Goal: Task Accomplishment & Management: Manage account settings

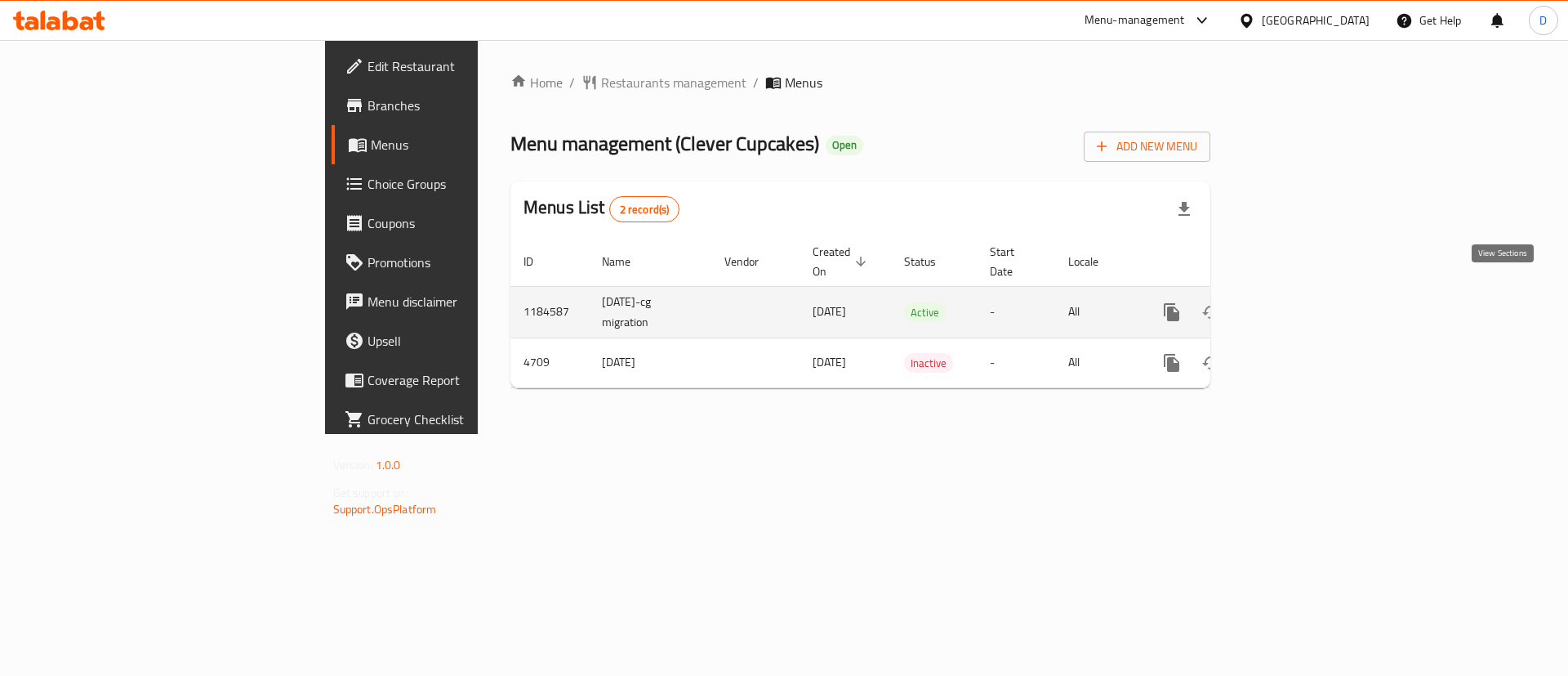
click at [1309, 293] on link "enhanced table" at bounding box center [1289, 312] width 39 height 39
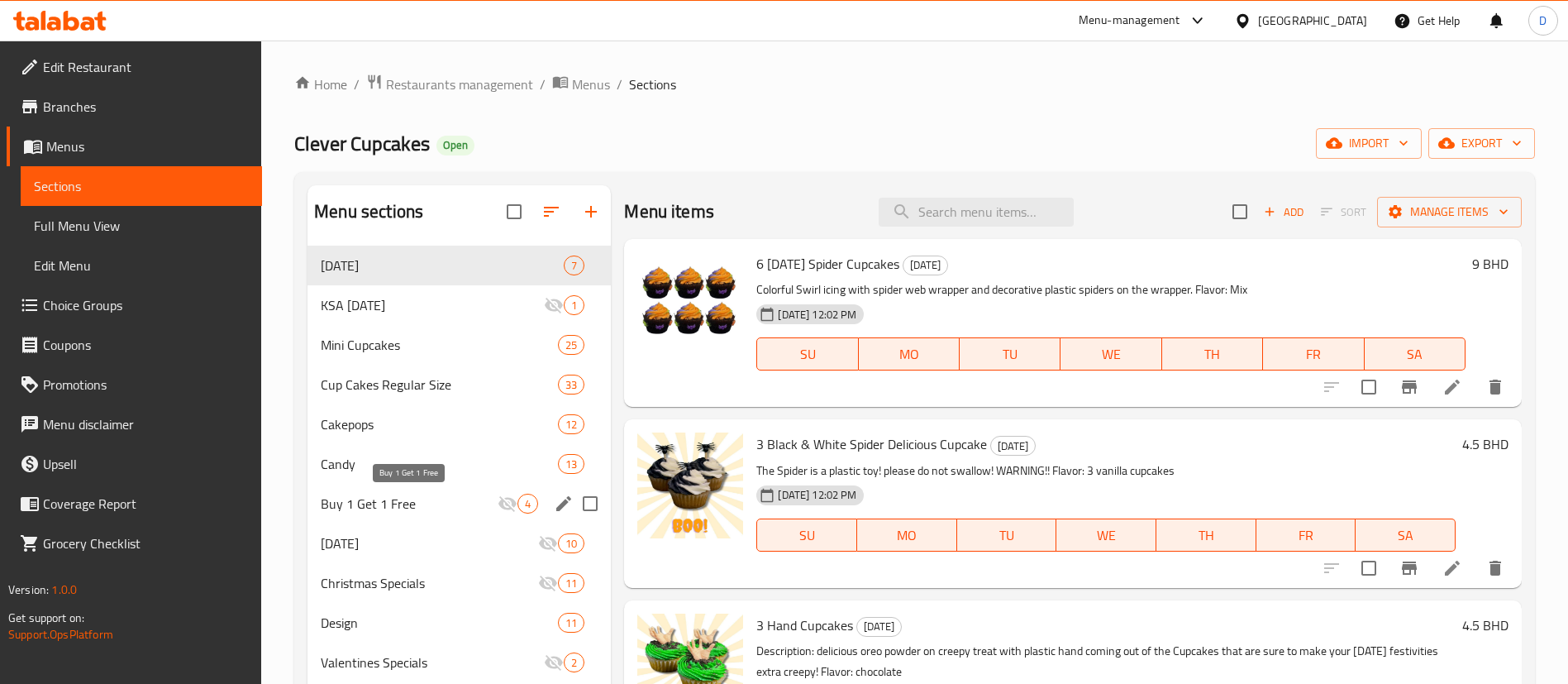
click at [436, 500] on span "Buy 1 Get 1 Free" at bounding box center [410, 503] width 177 height 20
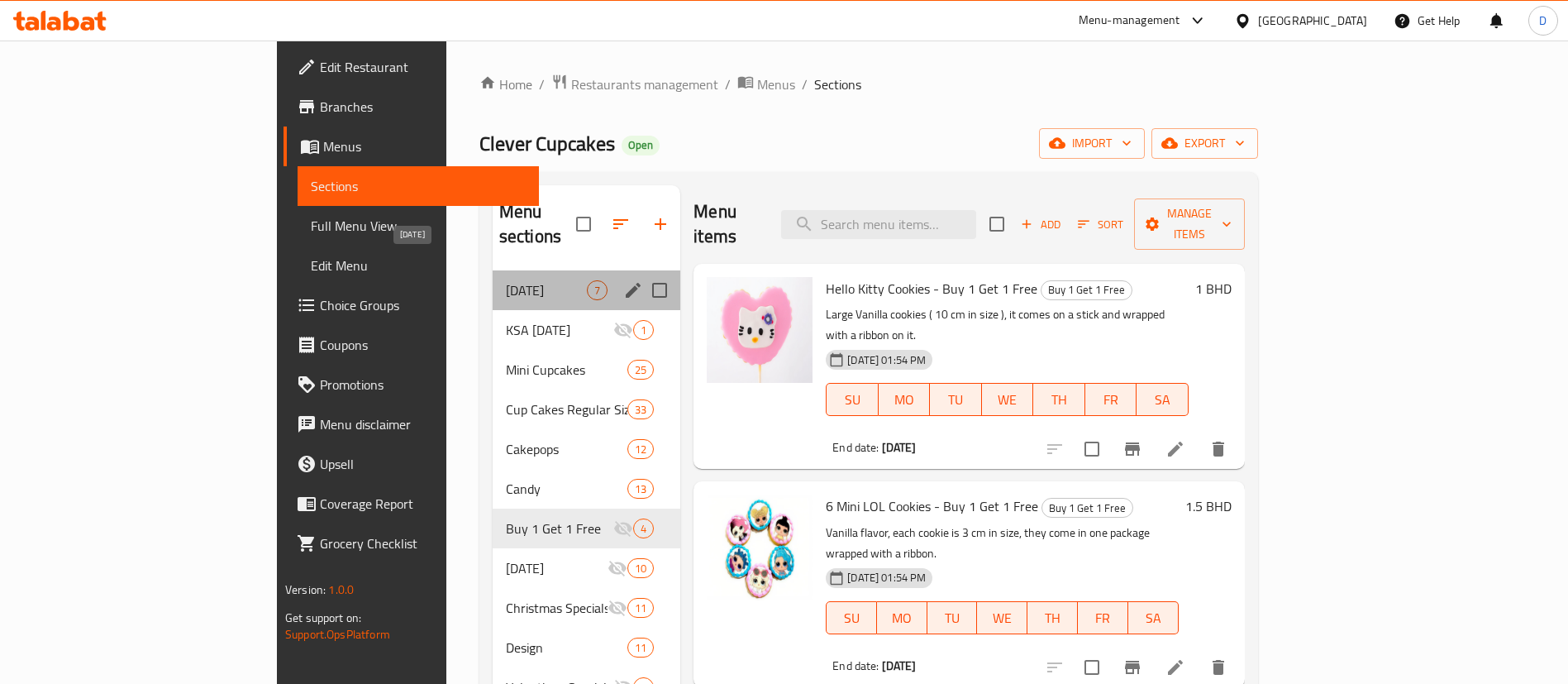
click at [506, 281] on span "[DATE]" at bounding box center [546, 290] width 81 height 20
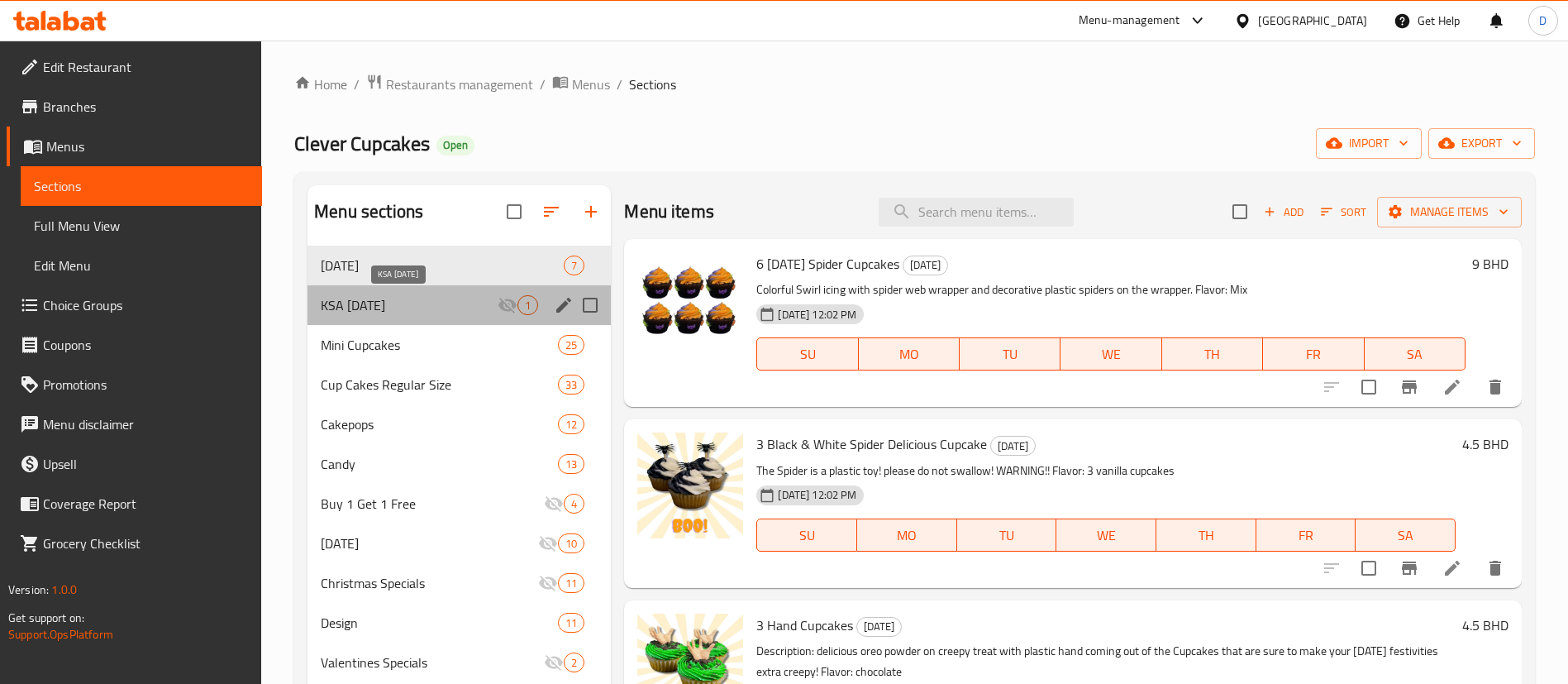
click at [437, 313] on span "KSA [DATE]" at bounding box center [410, 305] width 177 height 20
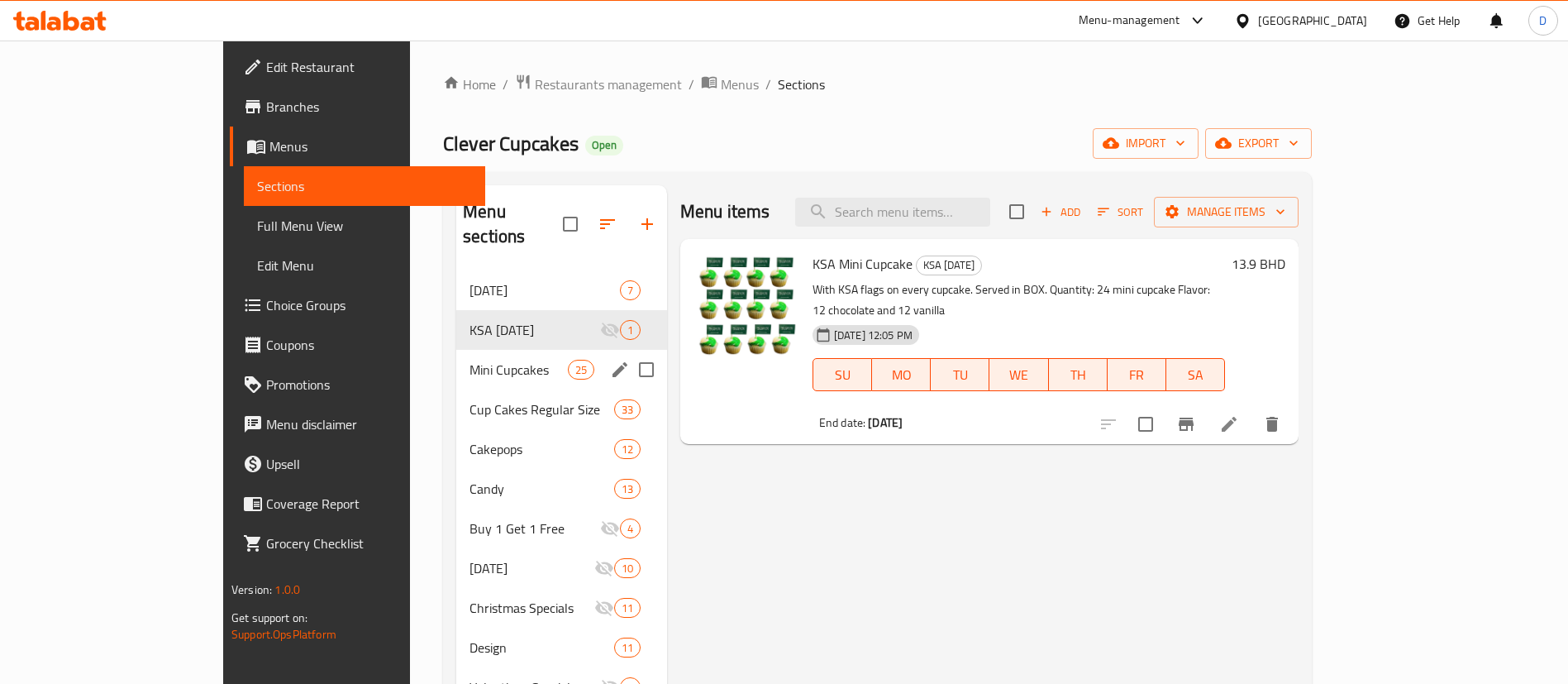
click at [462, 397] on div "Cup Cakes Regular Size 33" at bounding box center [561, 409] width 210 height 39
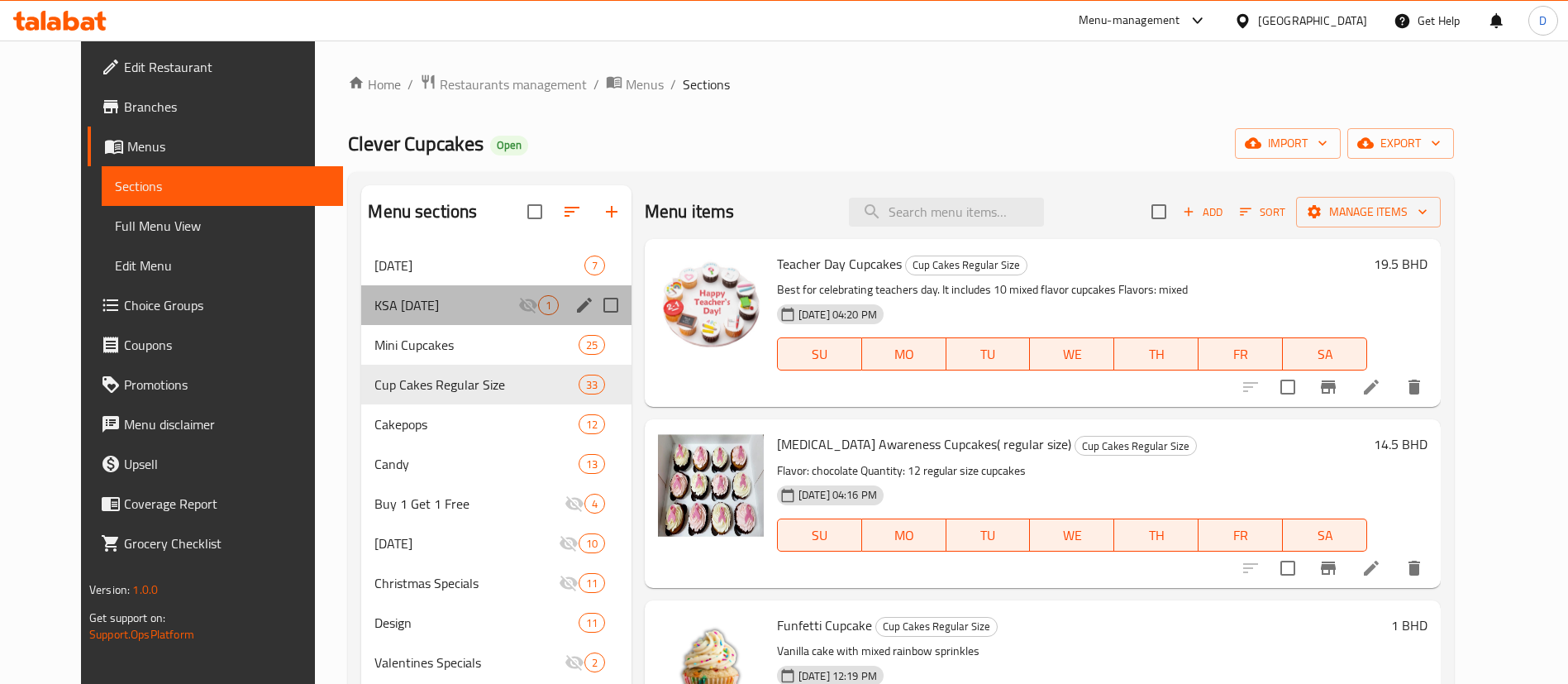
click at [426, 291] on div "KSA [DATE] 1" at bounding box center [495, 304] width 269 height 39
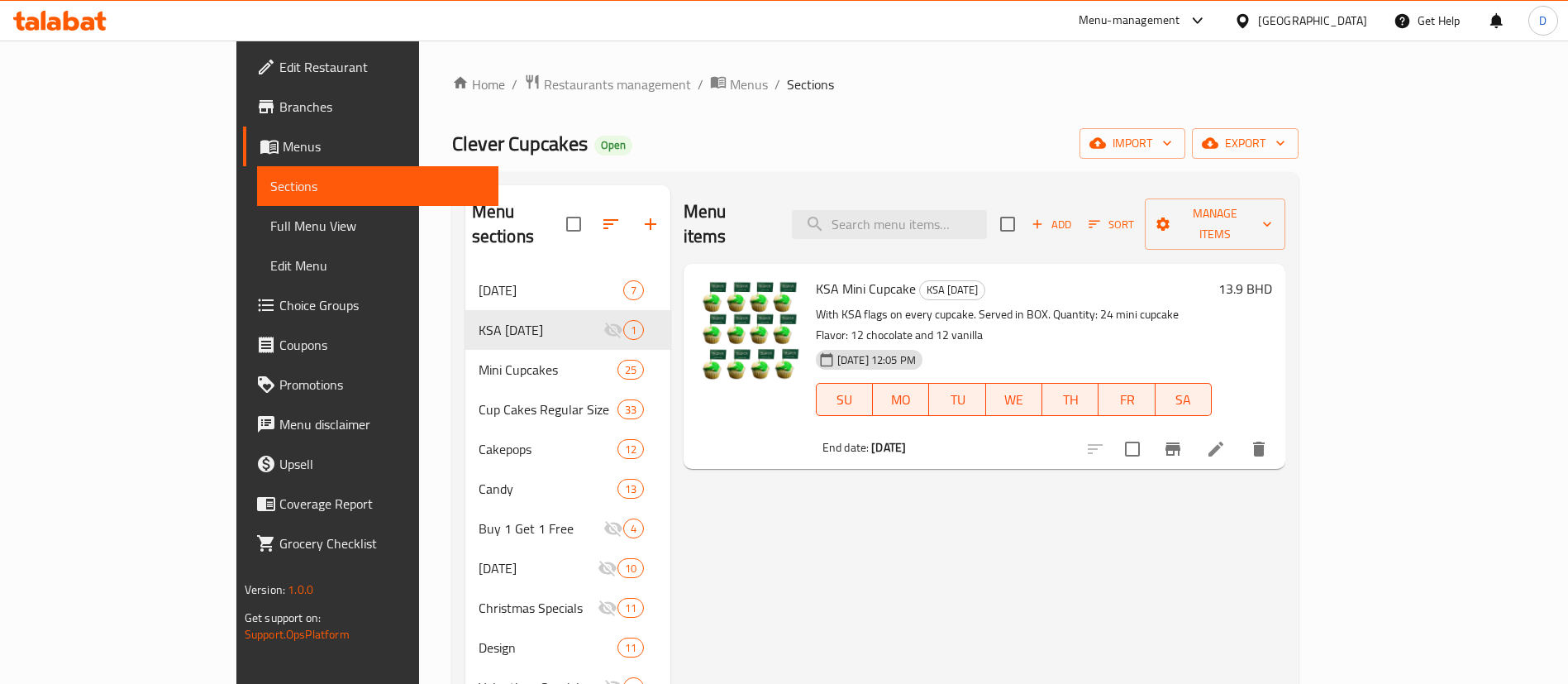
click at [863, 94] on ol "Home / Restaurants management / Menus / Sections" at bounding box center [875, 84] width 846 height 22
click at [809, 109] on div "Home / Restaurants management / Menus / Sections Clever Cupcakes Open import ex…" at bounding box center [875, 618] width 846 height 1090
click at [641, 214] on icon "button" at bounding box center [651, 224] width 20 height 20
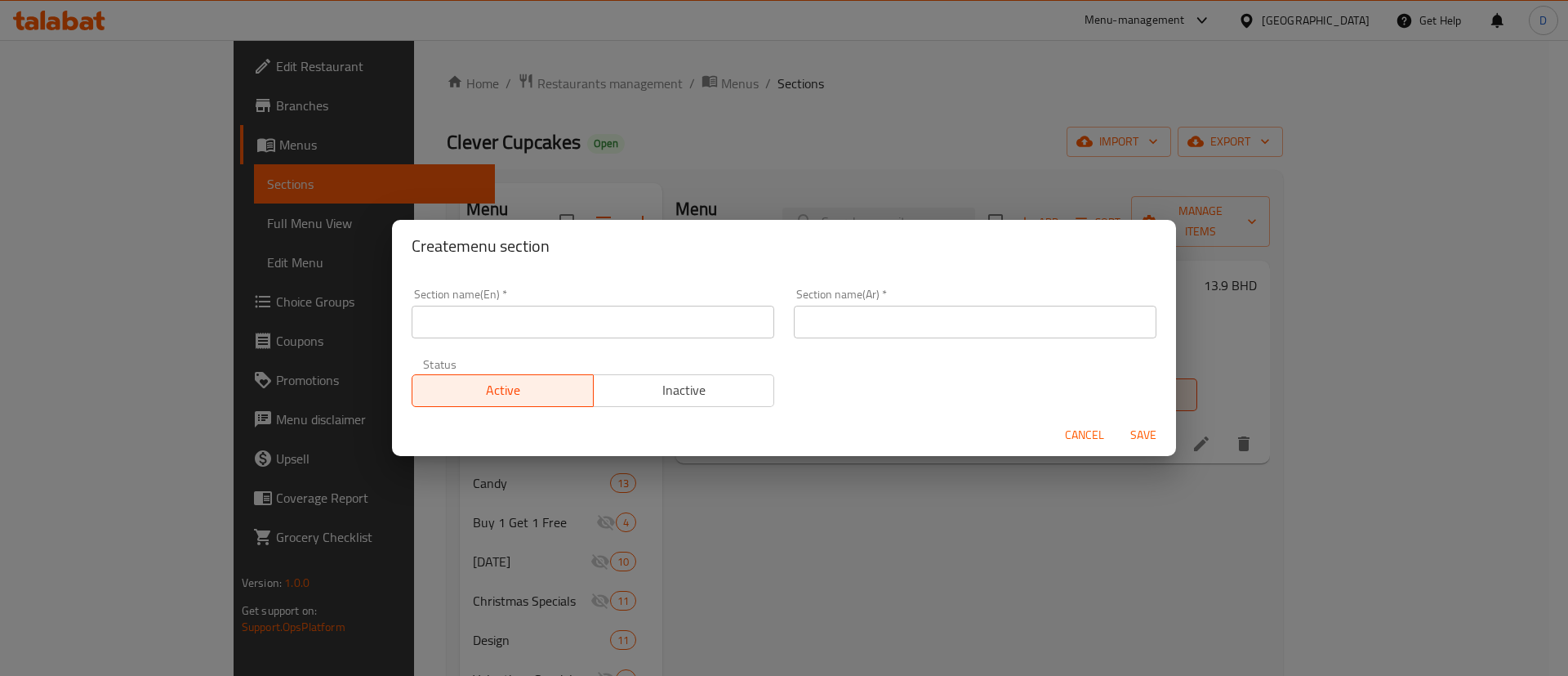
click at [455, 337] on div "Section name(En)   * Section name(En) *" at bounding box center [593, 313] width 382 height 69
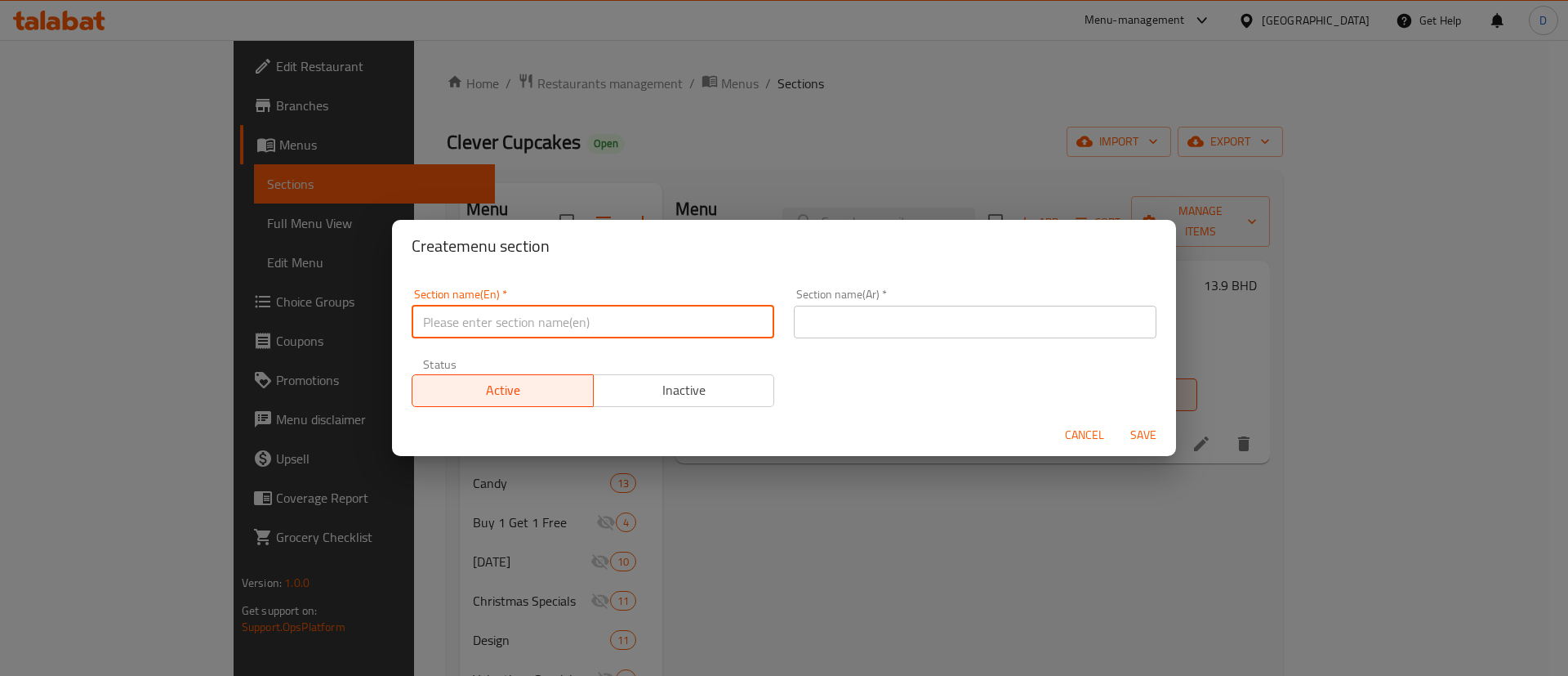
click at [455, 332] on input "text" at bounding box center [593, 322] width 363 height 33
type input "1 BD 1 Day"
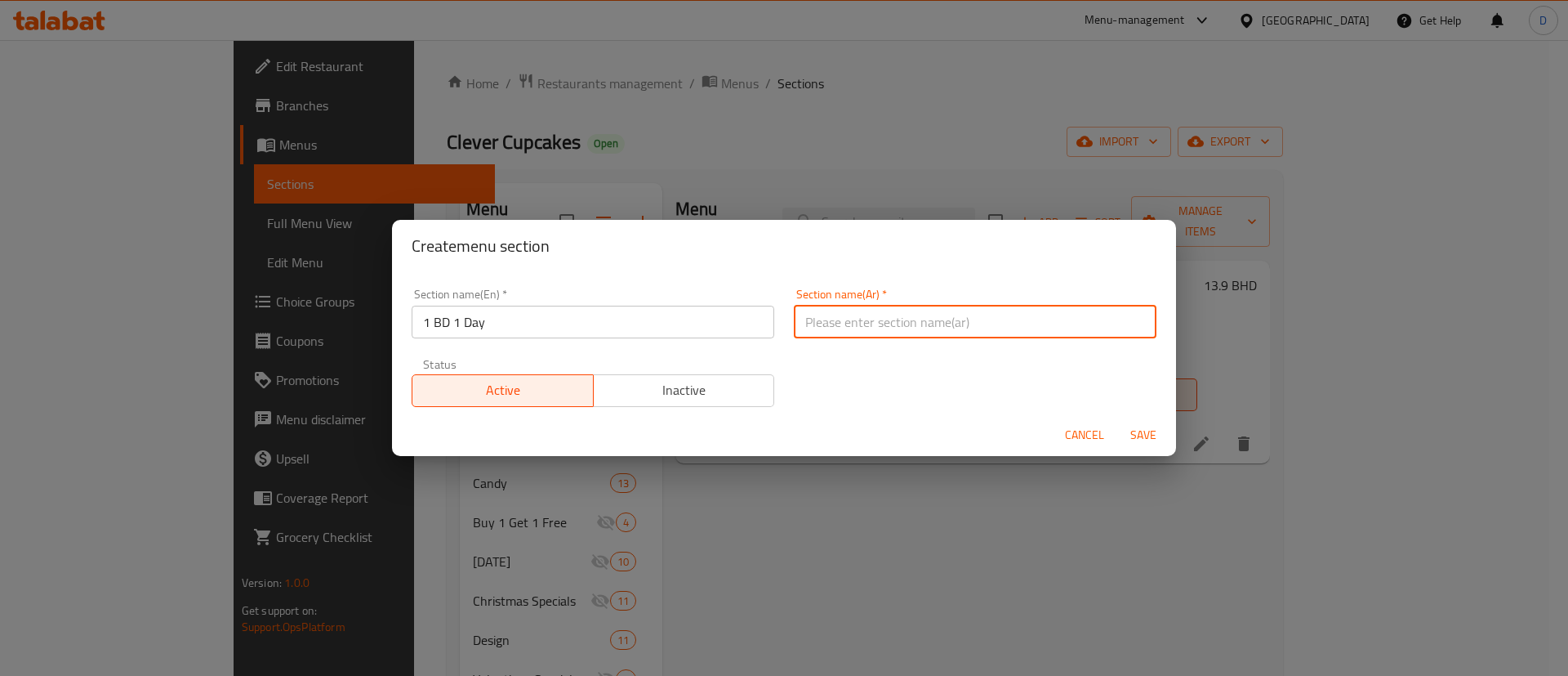
click at [844, 321] on input "text" at bounding box center [975, 322] width 363 height 33
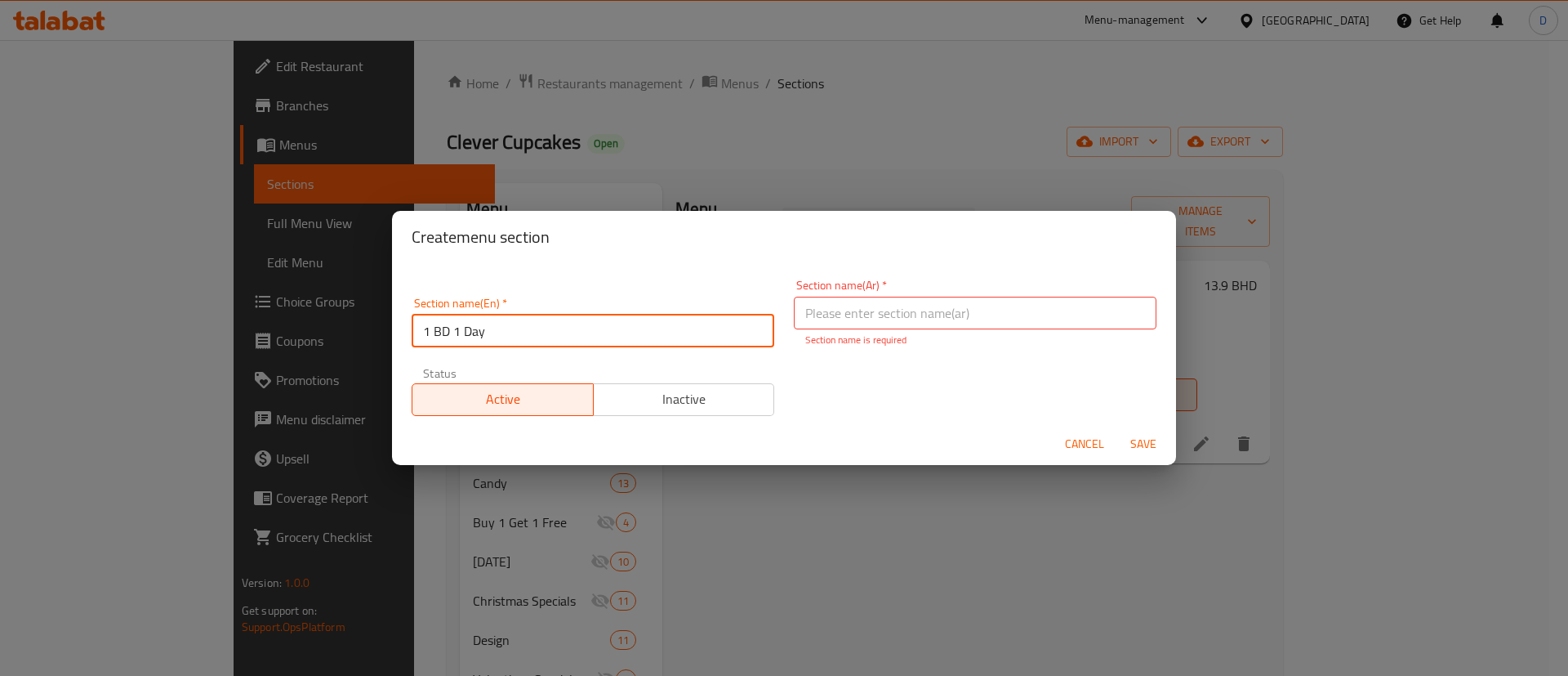
click at [668, 311] on div "Section name(En)   * 1 BD 1 Day Section name(En) *" at bounding box center [593, 322] width 363 height 50
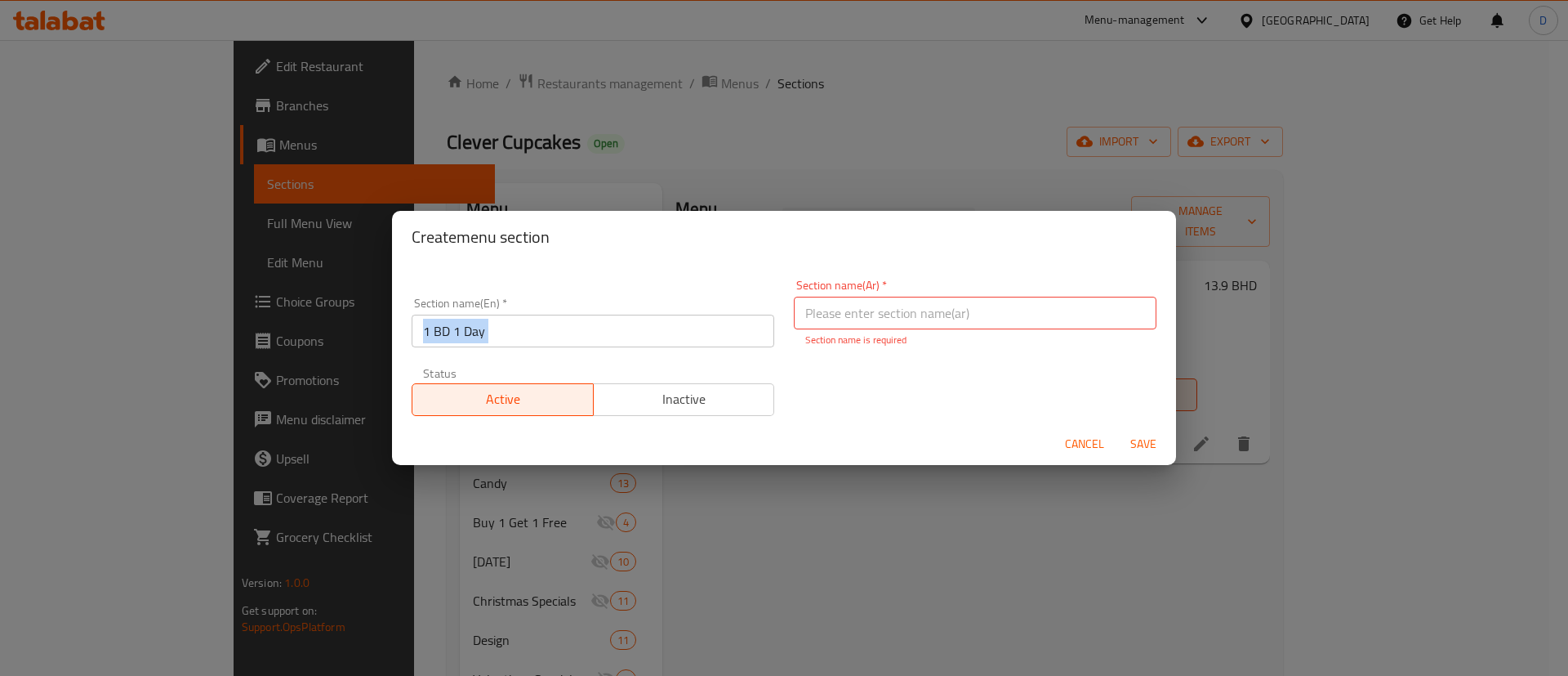
click at [668, 311] on div "Section name(En)   * 1 BD 1 Day Section name(En) *" at bounding box center [593, 322] width 363 height 50
click at [662, 322] on input "1 BD 1 Day" at bounding box center [593, 331] width 363 height 33
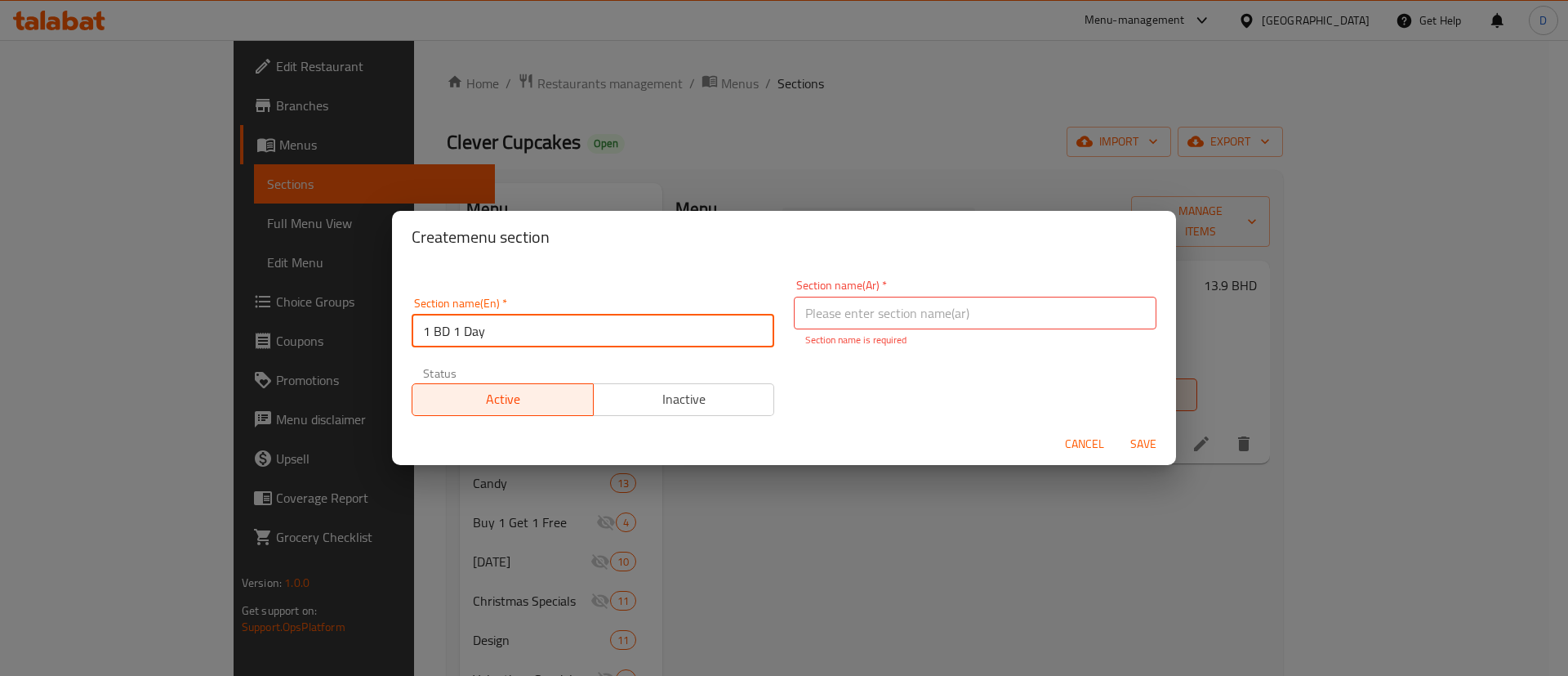
click at [662, 322] on input "1 BD 1 Day" at bounding box center [593, 331] width 363 height 33
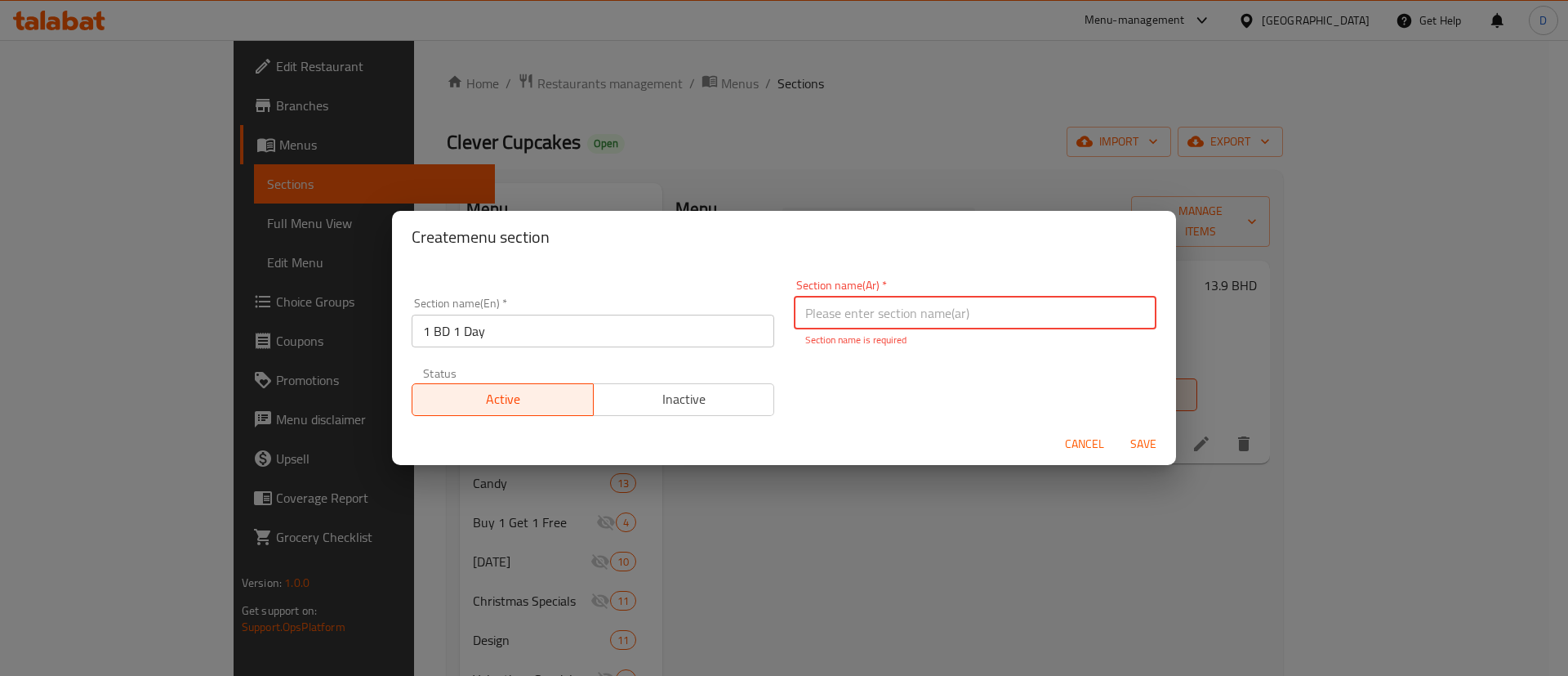
click at [845, 320] on input "text" at bounding box center [975, 313] width 363 height 33
paste input "1 دينار بحريني ليوم واحد"
type input "1 دينار بحريني ليوم واحد"
click at [850, 376] on div "Section name(En)   * 1 BD 1 Day Section name(En) * Section name(Ar)   * 1 دينار…" at bounding box center [784, 348] width 764 height 156
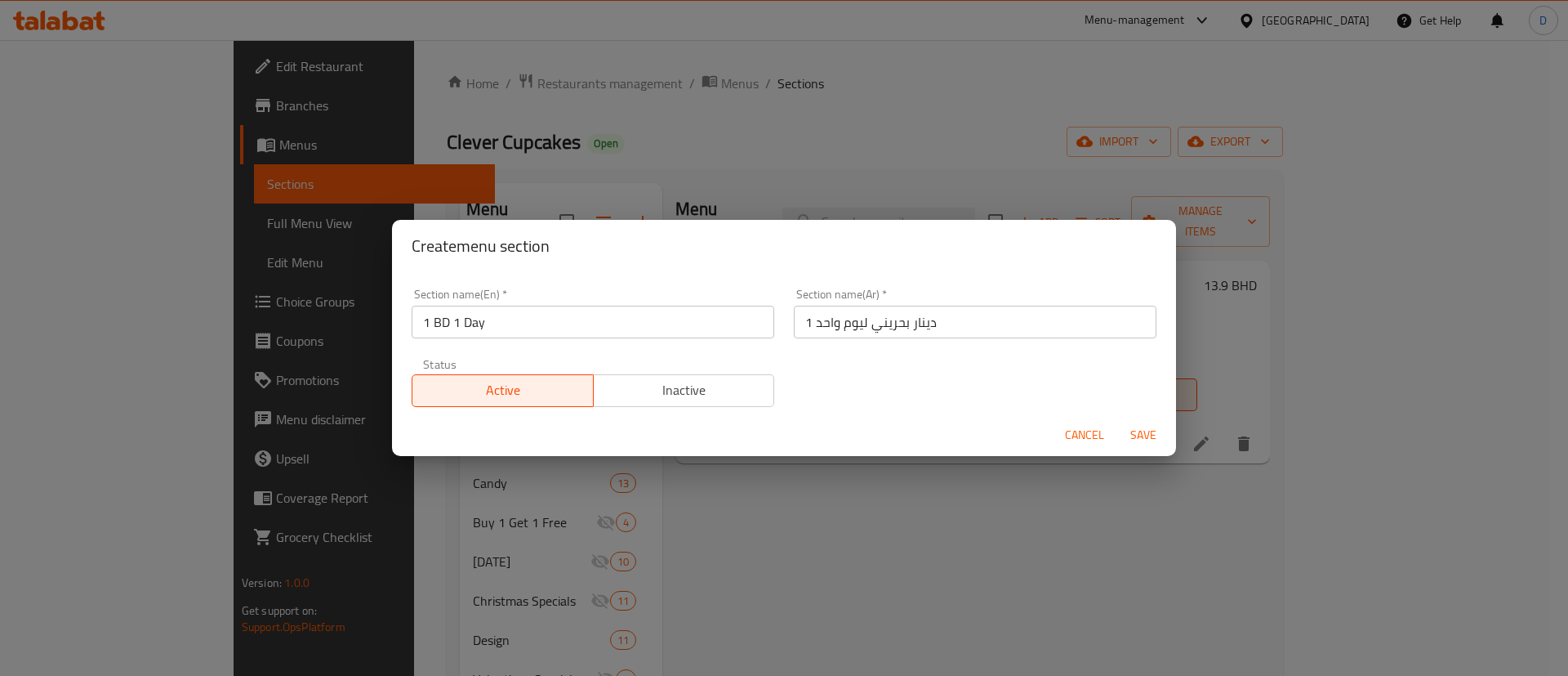
click at [1135, 433] on span "Save" at bounding box center [1143, 435] width 39 height 21
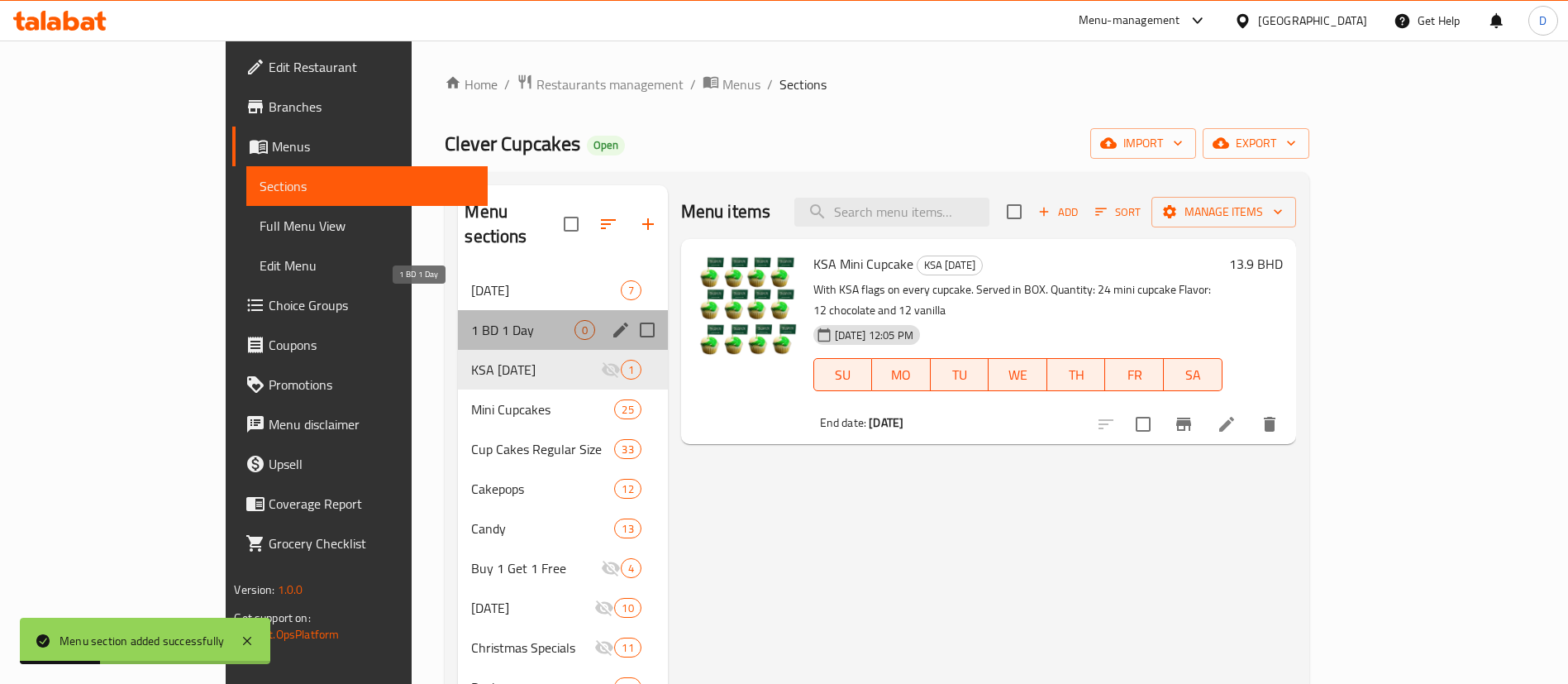
drag, startPoint x: 449, startPoint y: 298, endPoint x: 1053, endPoint y: 267, distance: 604.8
click at [471, 320] on span "1 BD 1 Day" at bounding box center [522, 330] width 103 height 20
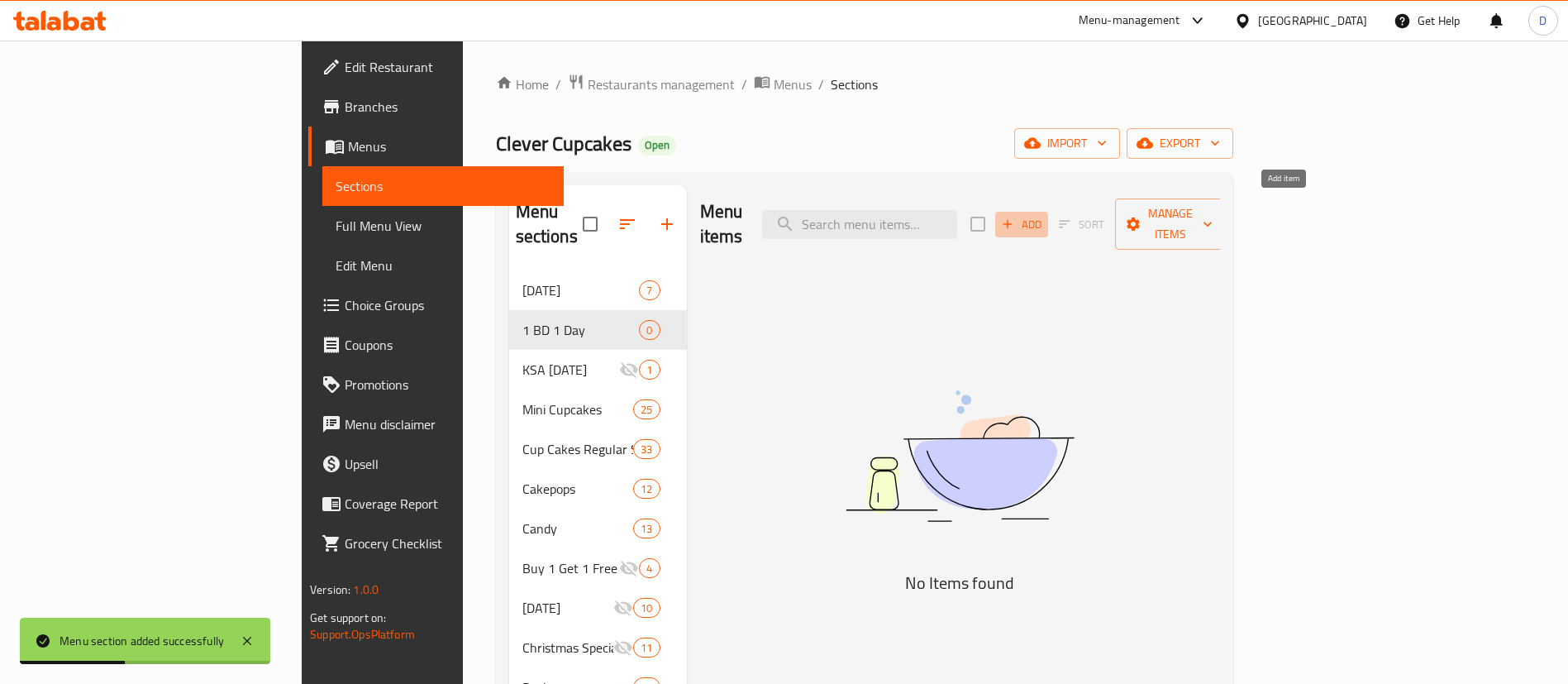
click at [1044, 218] on span "Add" at bounding box center [1022, 224] width 45 height 19
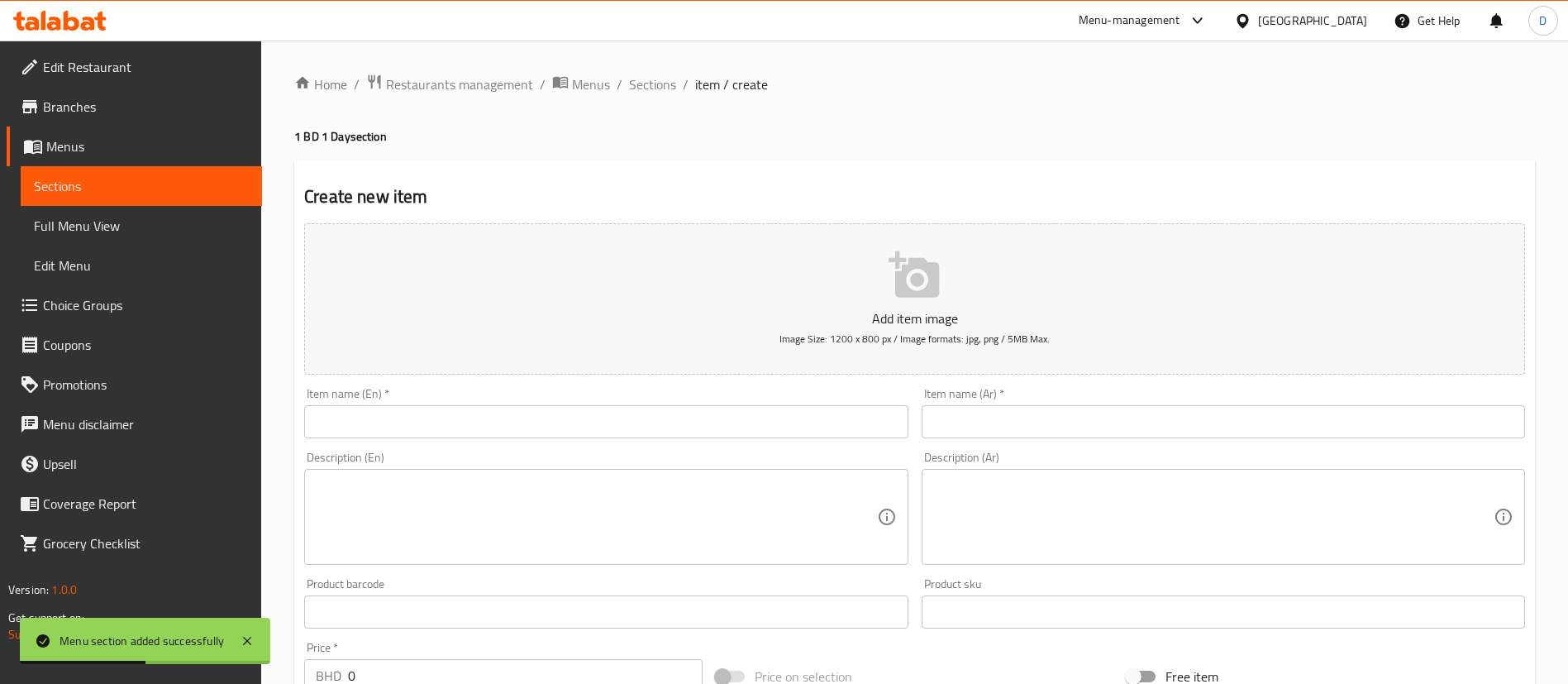
click at [600, 409] on div "Home / Restaurants management / Menus / Sections / item / create 1 BD 1 Day sec…" at bounding box center [915, 604] width 1241 height 1062
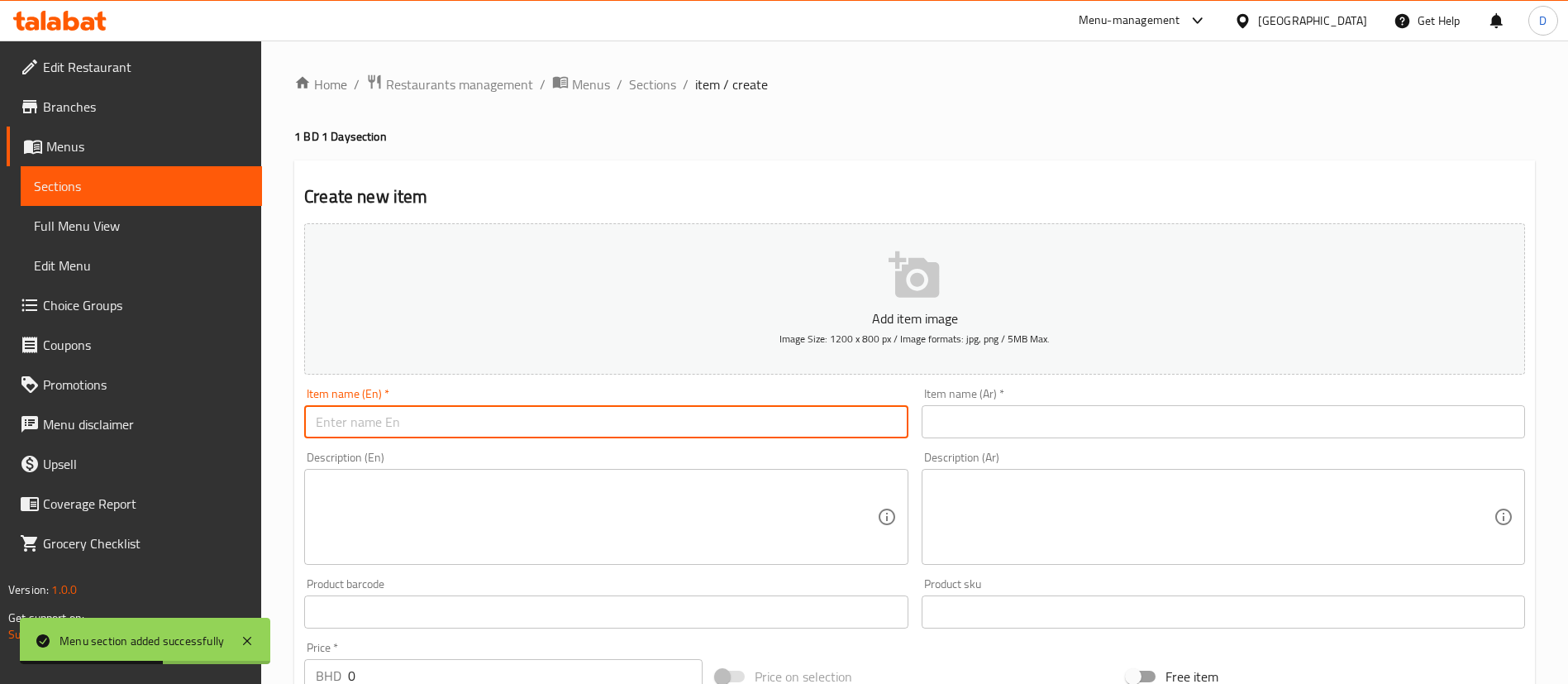
click at [457, 417] on input "text" at bounding box center [606, 422] width 603 height 33
paste input "One Chocolate Oreo and One Chocolate Chip Cookie."
click at [434, 423] on input "One Chocolate Oreo and One Chocolate Chip Cookie." at bounding box center [606, 422] width 603 height 33
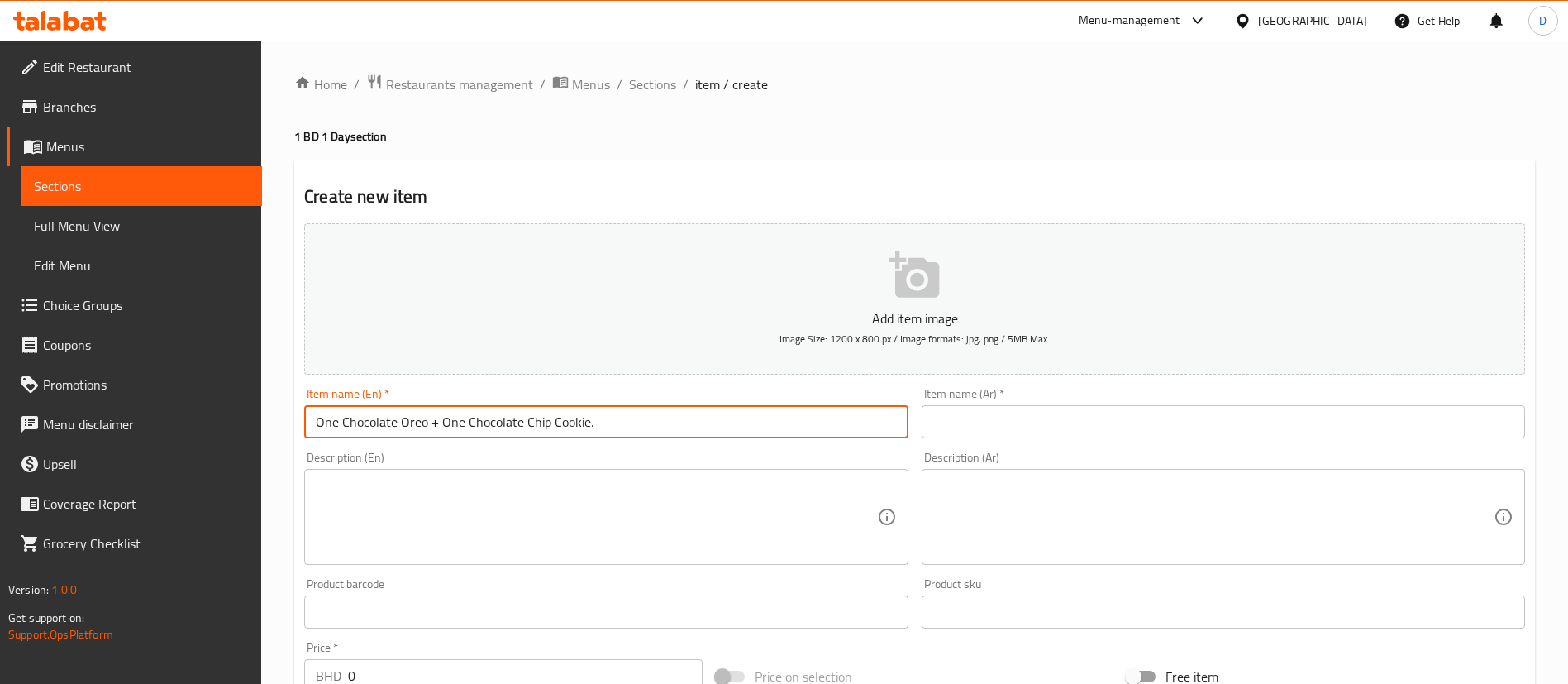
click at [508, 397] on div "Item name (En)   * One Chocolate Oreo + One Chocolate Chip Cookie. Item name (E…" at bounding box center [606, 413] width 603 height 51
click at [331, 423] on input "One Chocolate Oreo + One Chocolate Chip Cookie." at bounding box center [606, 422] width 603 height 33
click at [334, 426] on input "One Chocolate Oreo + One Chocolate Chip Cookie." at bounding box center [606, 422] width 603 height 33
click at [438, 424] on input "1 Chocolate Oreo + One Chocolate Chip Cookie." at bounding box center [606, 422] width 603 height 33
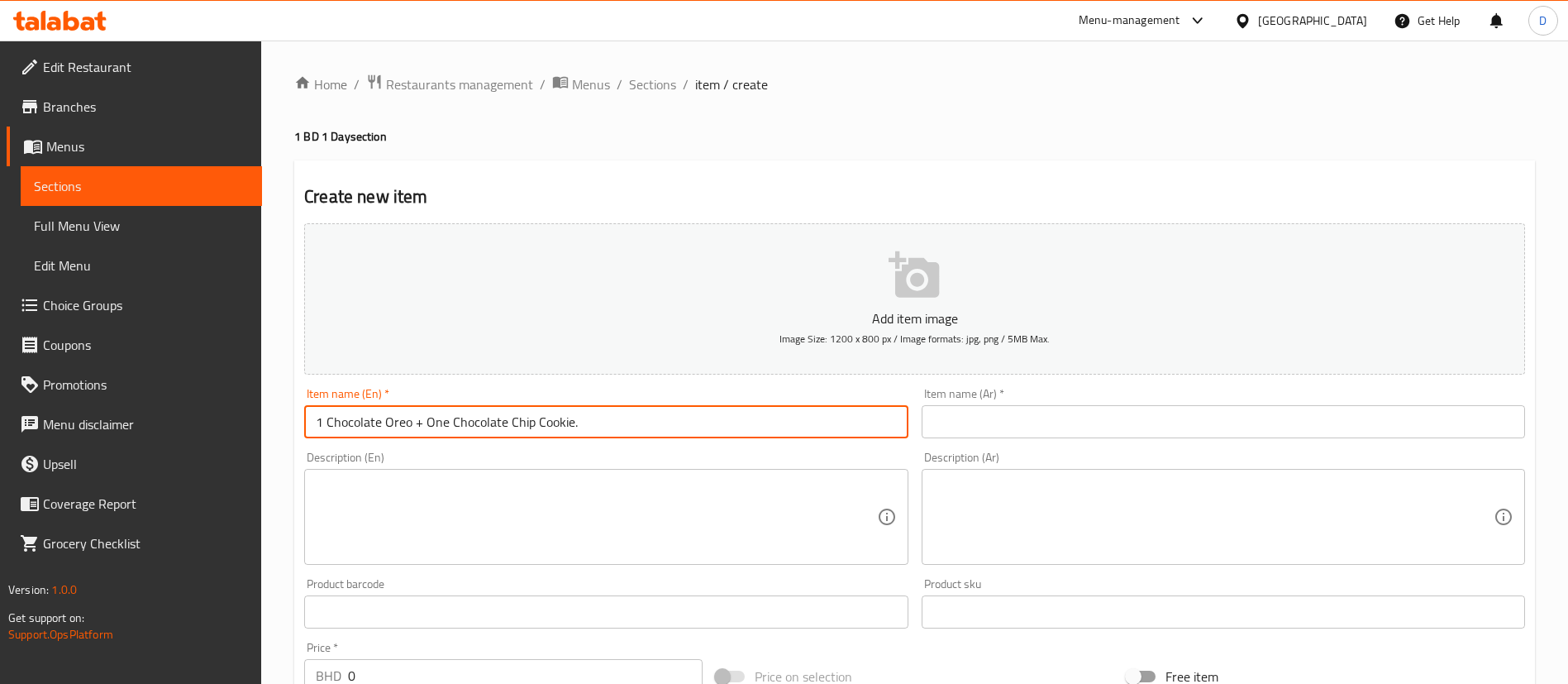
click at [438, 424] on input "1 Chocolate Oreo + One Chocolate Chip Cookie." at bounding box center [606, 422] width 603 height 33
click at [428, 420] on input "1 Chocolate Oreo + One Chocolate Chip Cookie." at bounding box center [606, 422] width 603 height 33
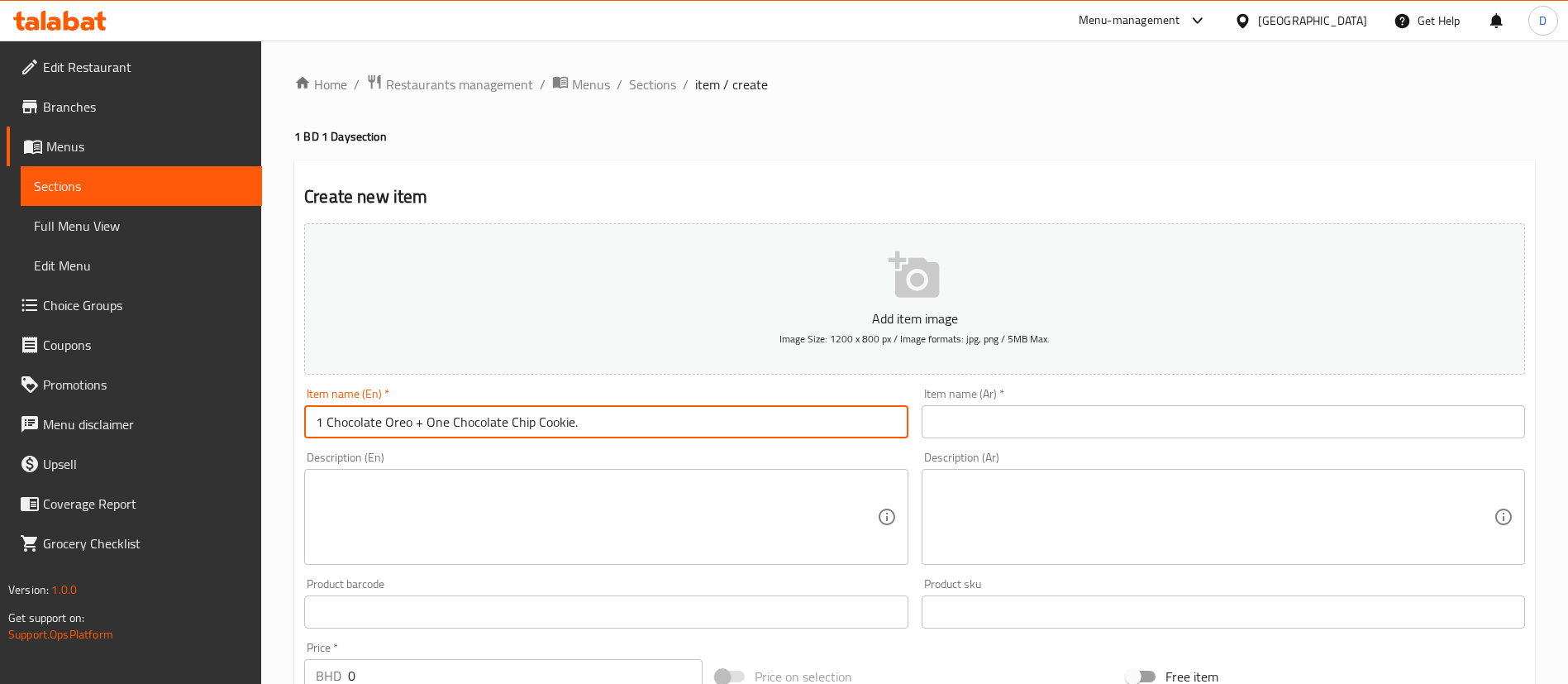
click at [455, 453] on div "Description (En) Description (En)" at bounding box center [606, 508] width 603 height 113
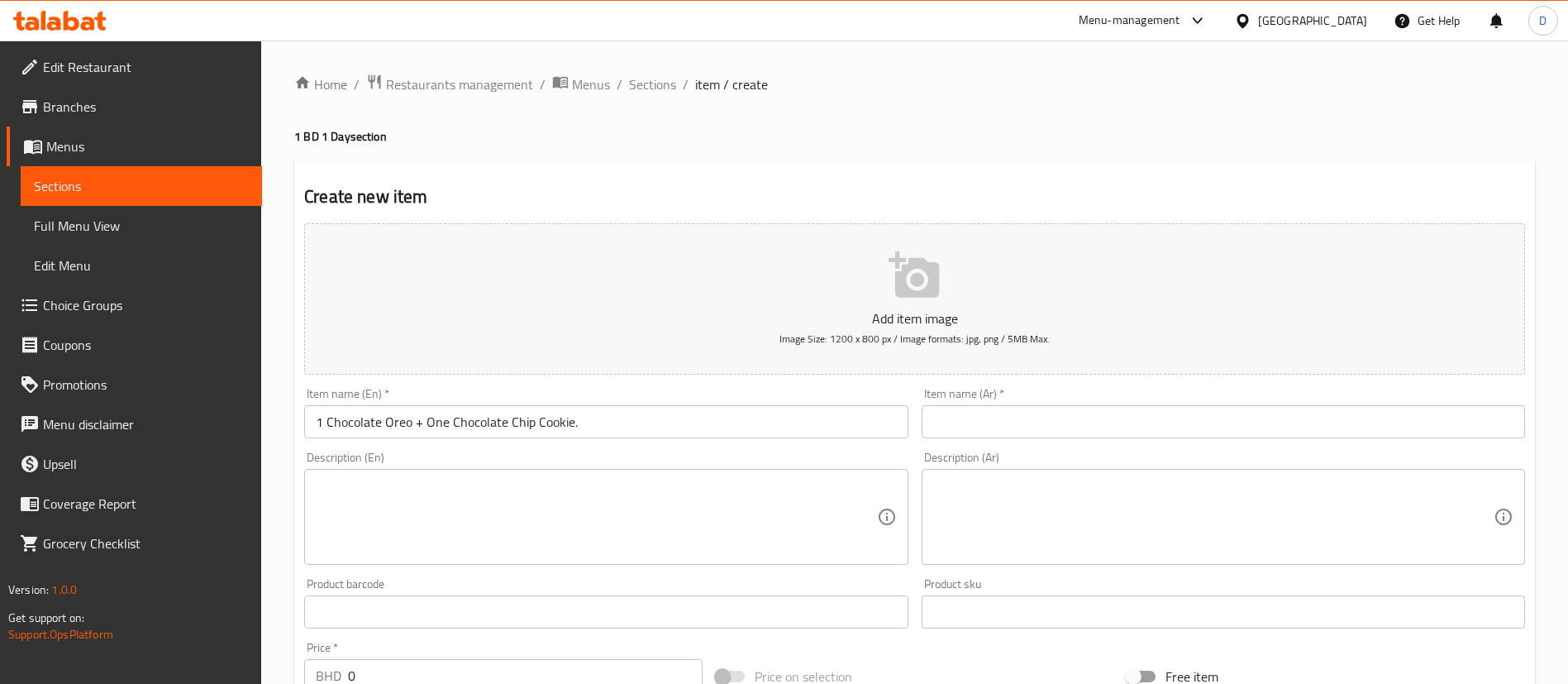
click at [435, 424] on input "1 Chocolate Oreo + One Chocolate Chip Cookie." at bounding box center [606, 422] width 603 height 33
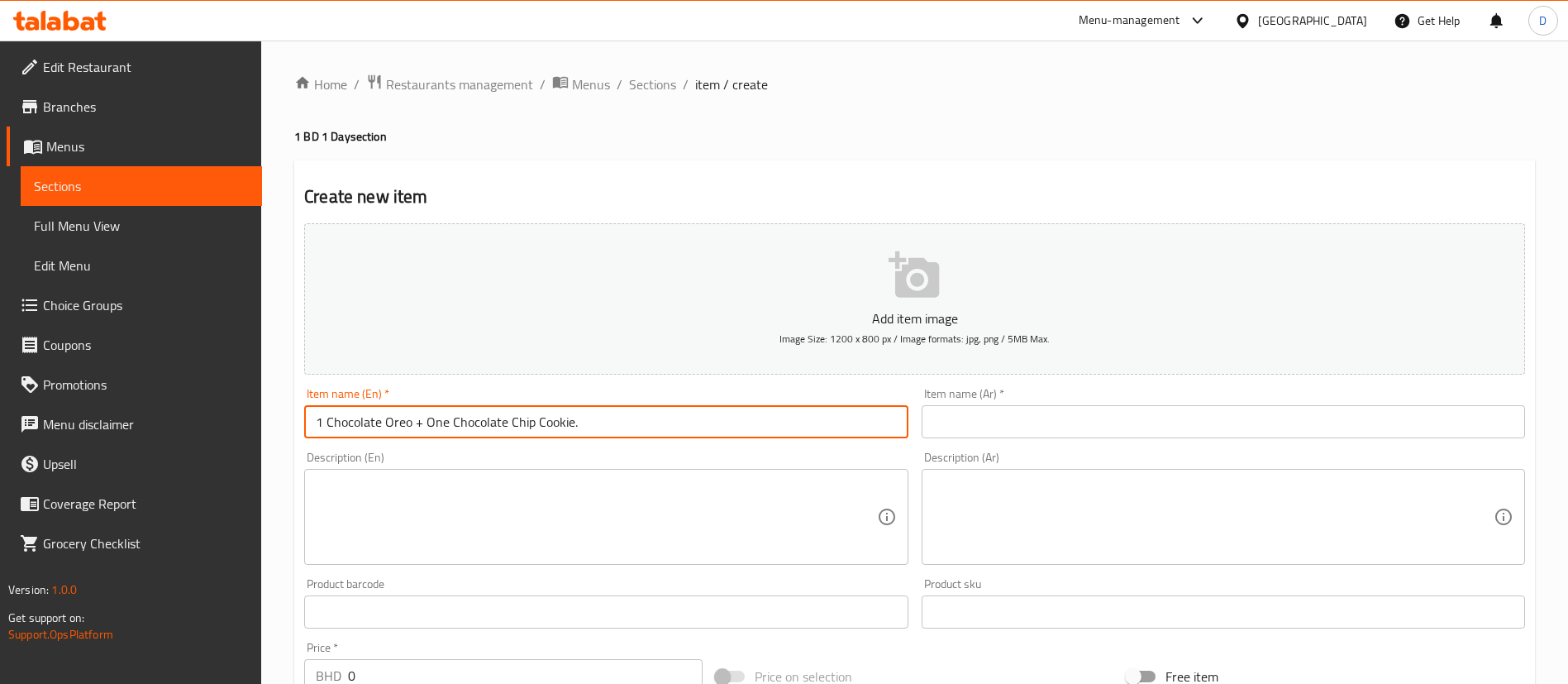
click at [435, 424] on input "1 Chocolate Oreo + One Chocolate Chip Cookie." at bounding box center [606, 422] width 603 height 33
click at [448, 417] on input "1 Chocolate Oreo + 1Chocolate Chip Cookie." at bounding box center [606, 422] width 603 height 33
click at [427, 417] on input "1 Chocolate Oreo + 1Chocolate Chip Cookie." at bounding box center [606, 422] width 603 height 33
click at [432, 422] on input "1 Chocolate Oreo + 1Chocolate Chip Cookie." at bounding box center [606, 422] width 603 height 33
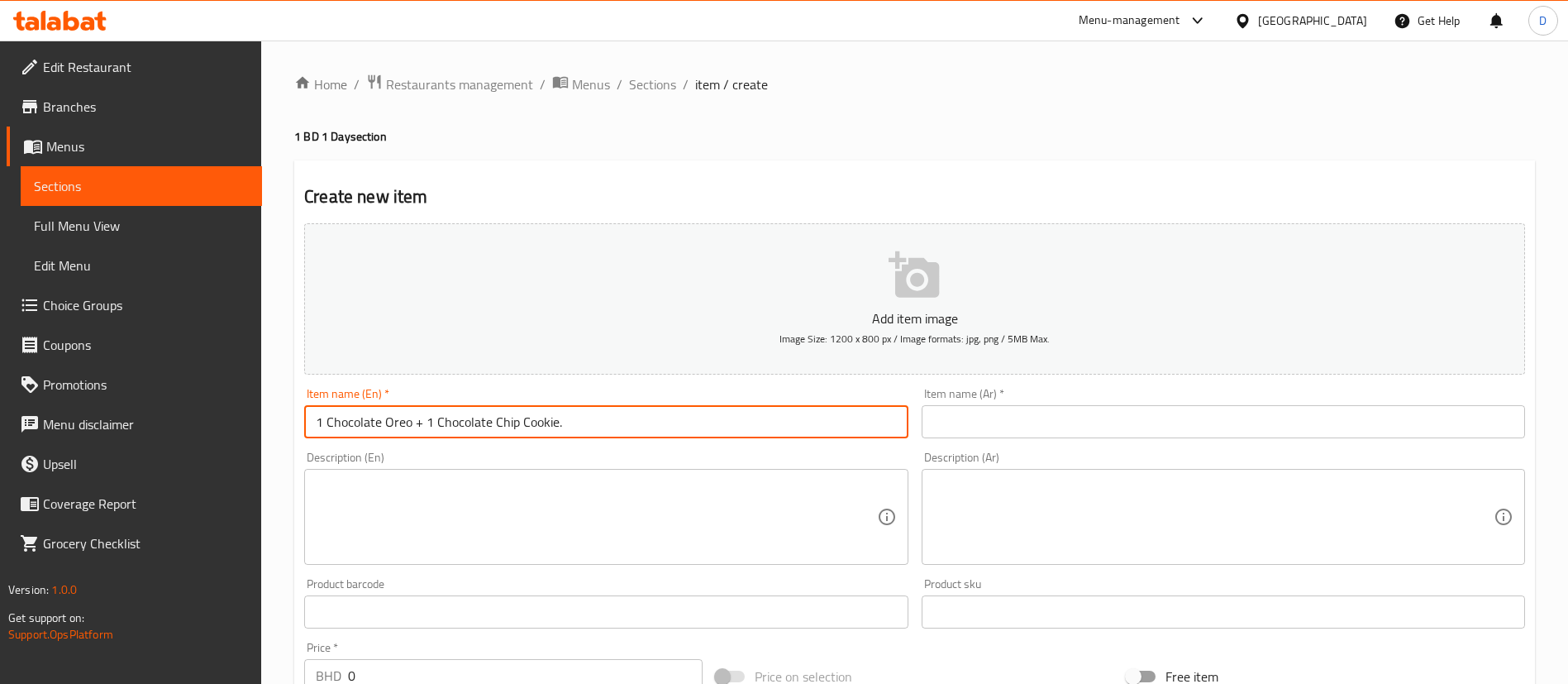
click at [441, 429] on input "1 Chocolate Oreo + 1 Chocolate Chip Cookie." at bounding box center [606, 422] width 603 height 33
type input "1 Chocolate Oreo + 1 Chocolate Chip Cookie."
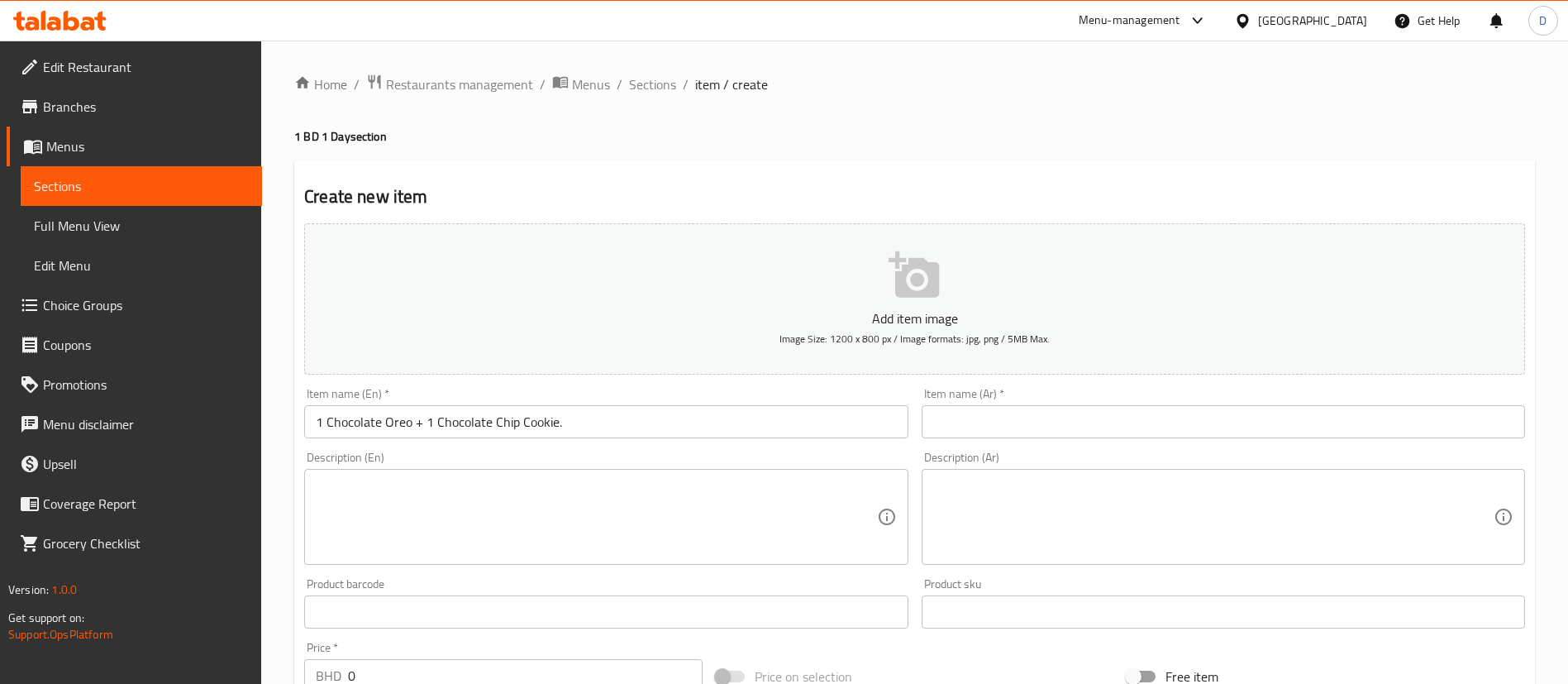
click at [463, 472] on div "Description (En)" at bounding box center [606, 517] width 603 height 96
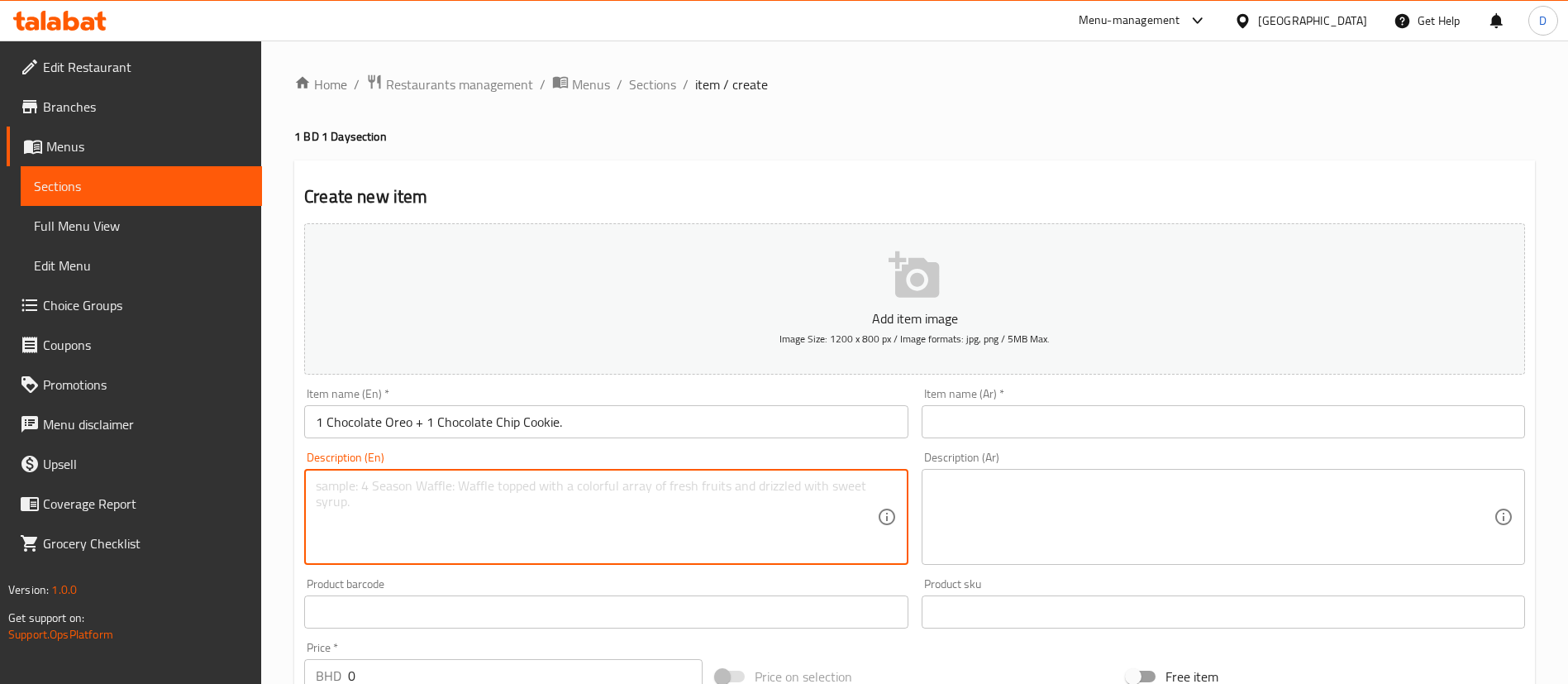
paste textarea "1 Chocolate Oreo + 1 Chocolate Chip Cookie."
type textarea "1 Chocolate Oreo + 1 Chocolate Chip Cookie."
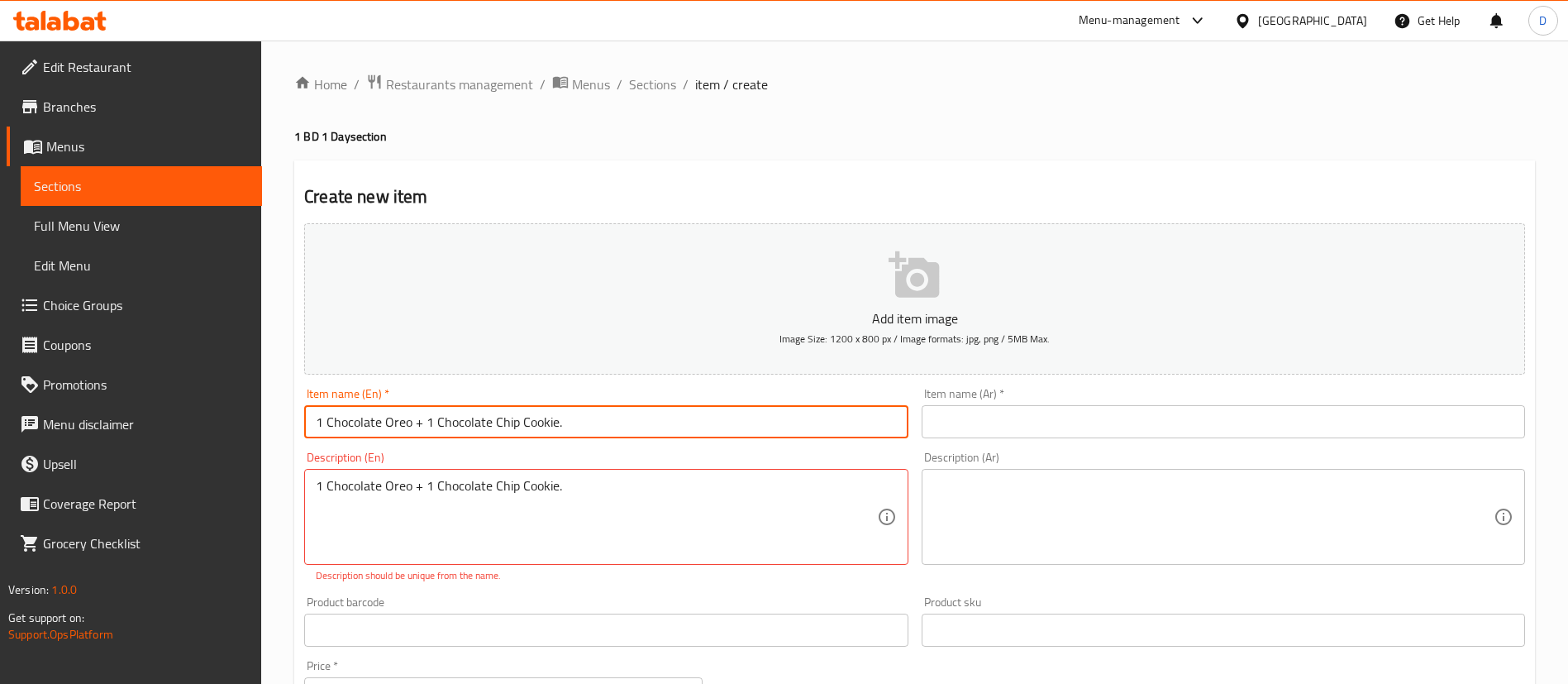
drag, startPoint x: 629, startPoint y: 424, endPoint x: 339, endPoint y: 379, distance: 293.5
click at [339, 379] on div "Add item image Image Size: 1200 x 800 px / Image formats: jpg, png / 5MB Max. I…" at bounding box center [915, 581] width 1235 height 730
click at [367, 435] on input "1 Chocolate Oreo + 1 Chocolate Chip Cookie." at bounding box center [606, 422] width 603 height 33
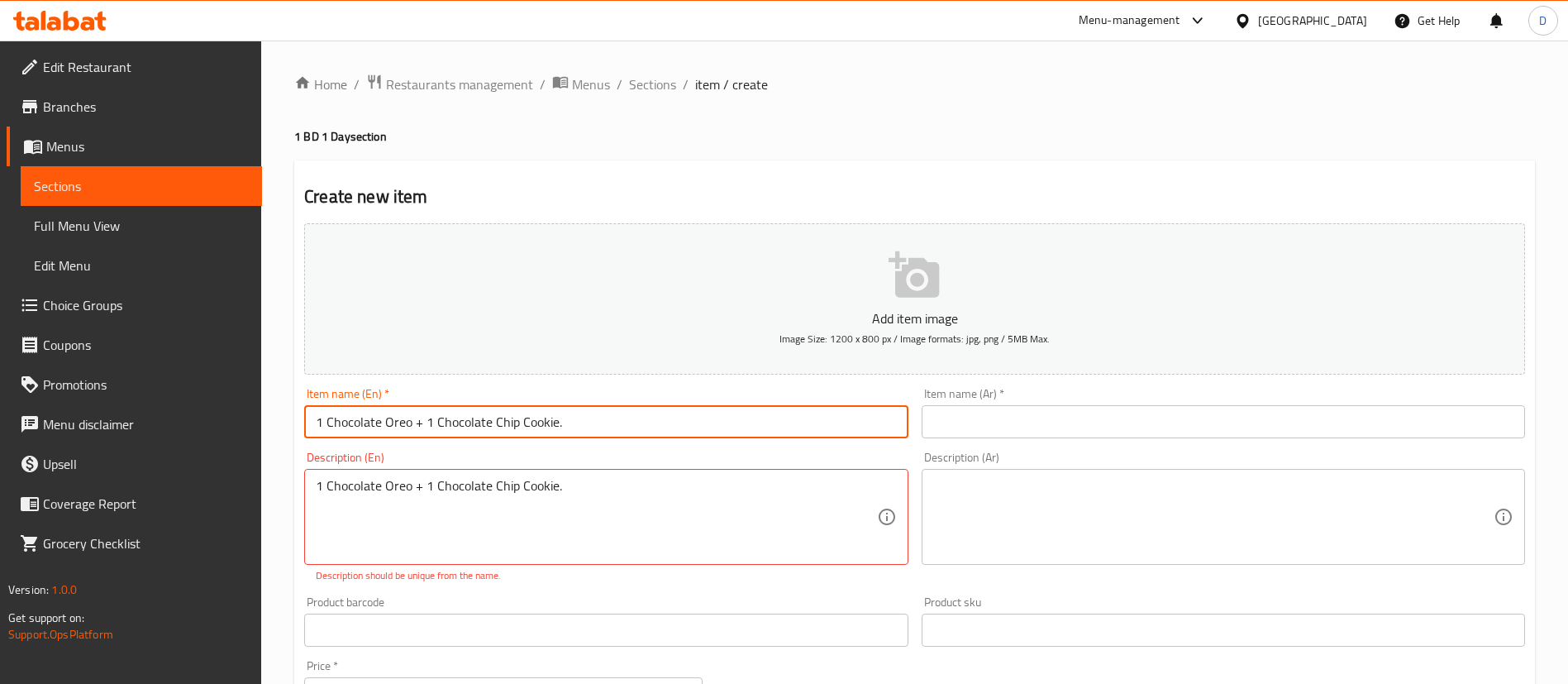
click at [999, 513] on textarea at bounding box center [1213, 517] width 560 height 79
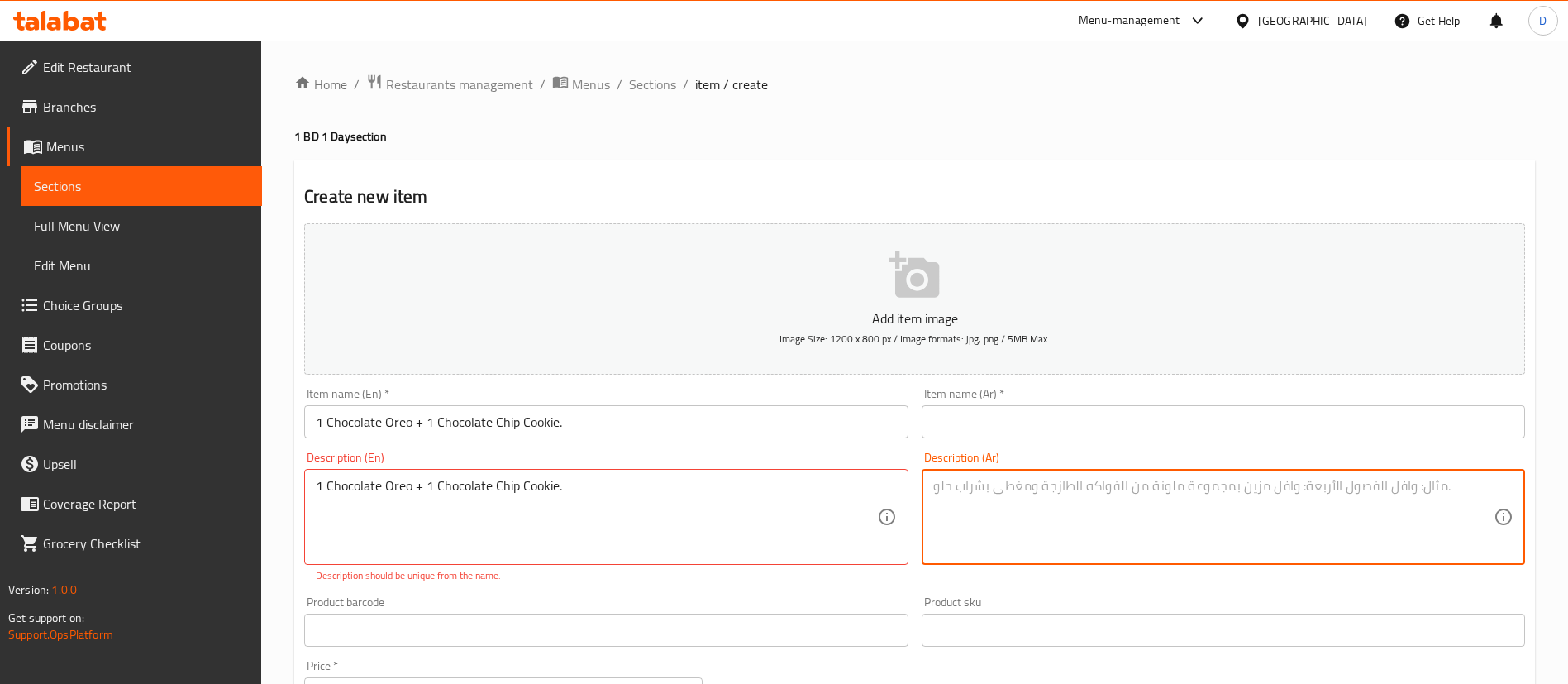
paste textarea "1 شوكولاتة أوريو + 1 كوكيز رقائق الشوكولاتة."
type textarea "1 شوكولاتة أوريو + 1 كوكيز رقائق الشوكولاتة."
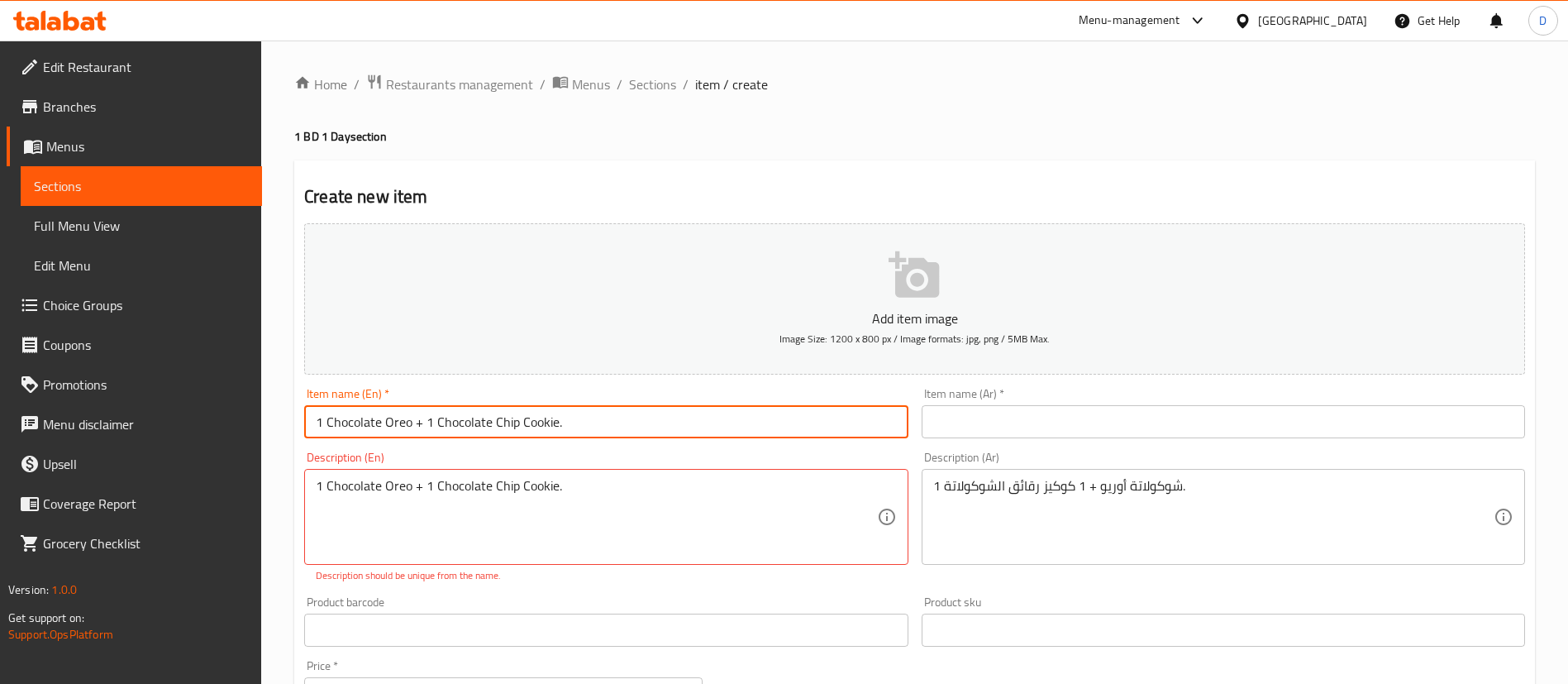
drag, startPoint x: 568, startPoint y: 421, endPoint x: 316, endPoint y: 414, distance: 252.1
click at [287, 411] on div "Home / Restaurants management / Menus / Sections / item / create 1 BD 1 Day sec…" at bounding box center [915, 613] width 1308 height 1146
paste input "Double the Chocolate, Double the Fun!"
type input "Double the Chocolate, Double the Fun!"
click at [1048, 412] on input "text" at bounding box center [1223, 422] width 603 height 33
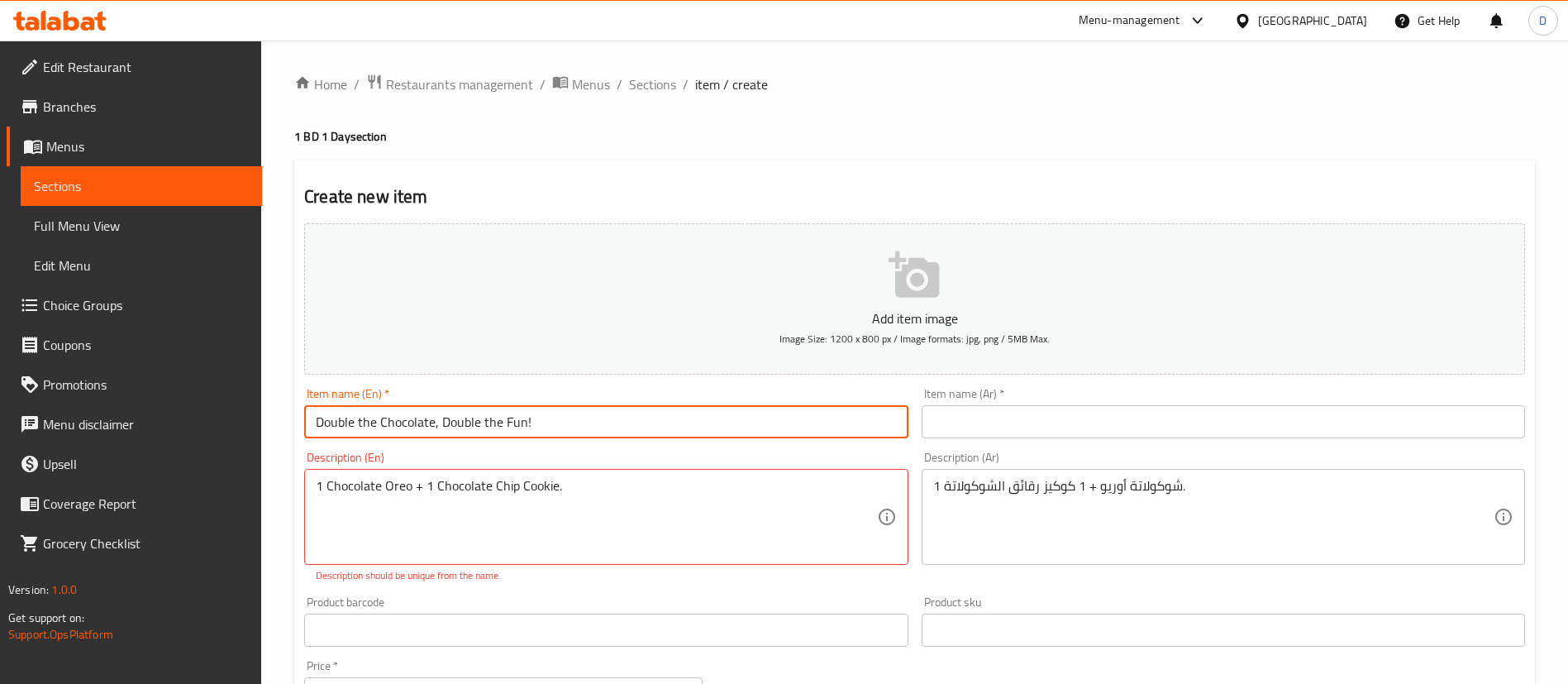
paste input "ضعف الشوكولاتة، ضعف المتعة!"
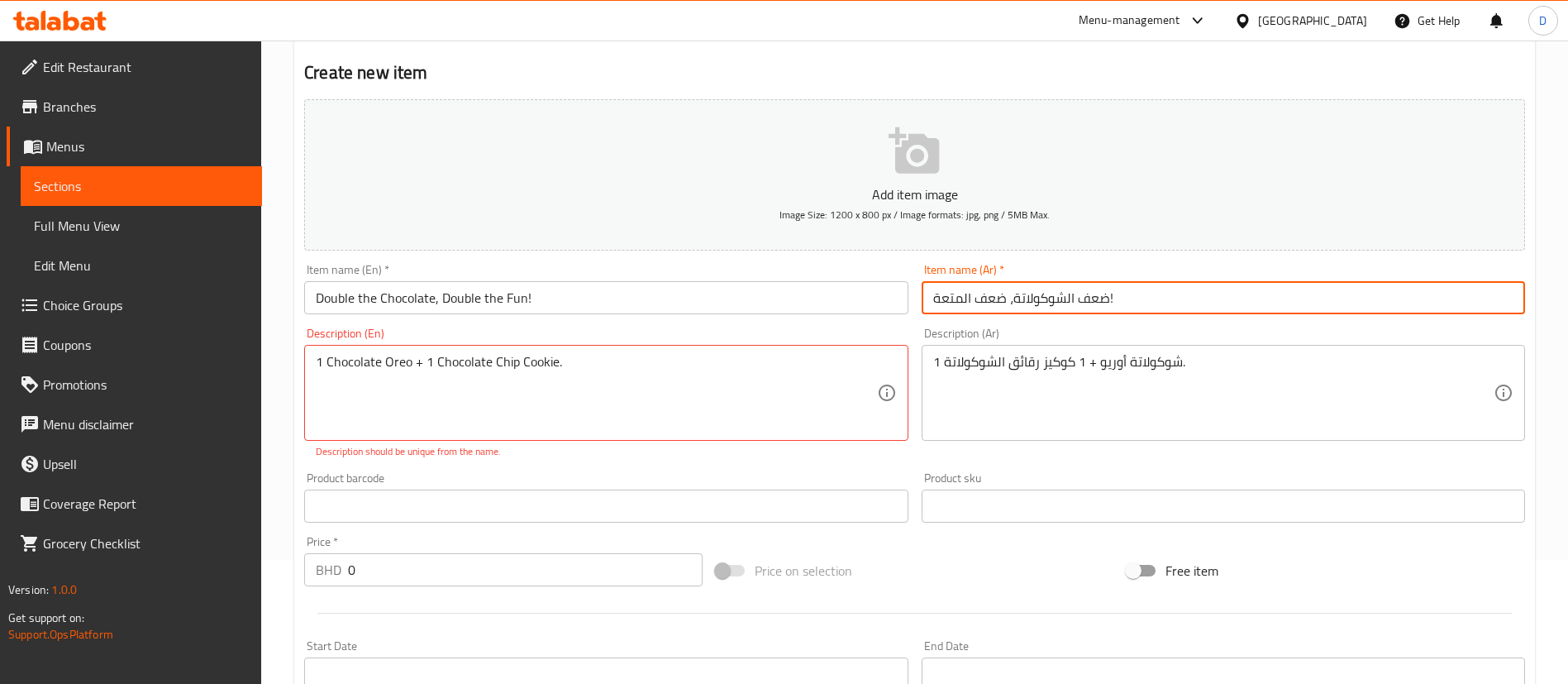
type input "ضعف الشوكولاتة، ضعف المتعة!"
drag, startPoint x: 820, startPoint y: 62, endPoint x: 825, endPoint y: 78, distance: 16.8
click at [824, 69] on h2 "Create new item" at bounding box center [915, 73] width 1222 height 25
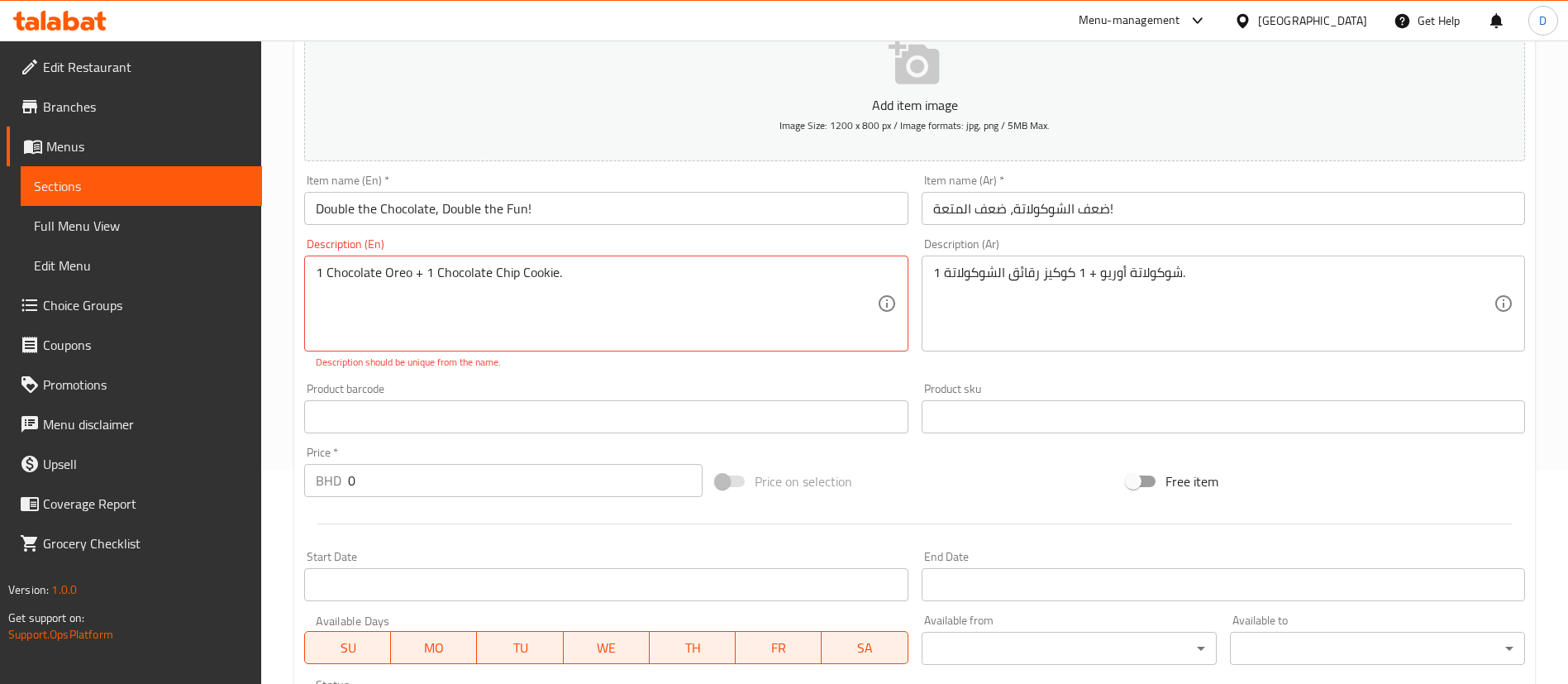
scroll to position [248, 0]
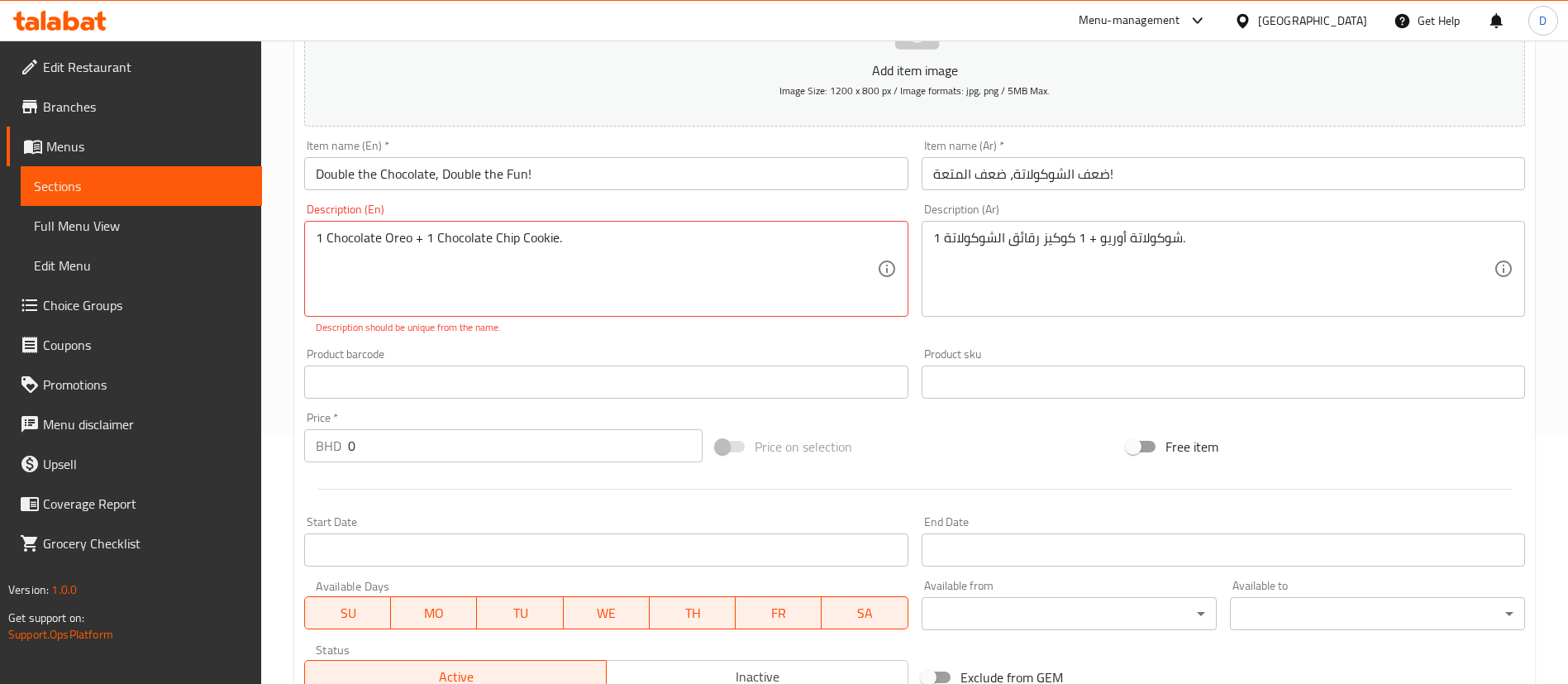
click at [403, 420] on div "Price   * BHD 0 Price *" at bounding box center [503, 438] width 398 height 51
click at [418, 433] on input "0" at bounding box center [525, 445] width 354 height 33
type input "1.5"
click at [405, 420] on div "Price   * BHD 1.5 Price *" at bounding box center [503, 438] width 398 height 51
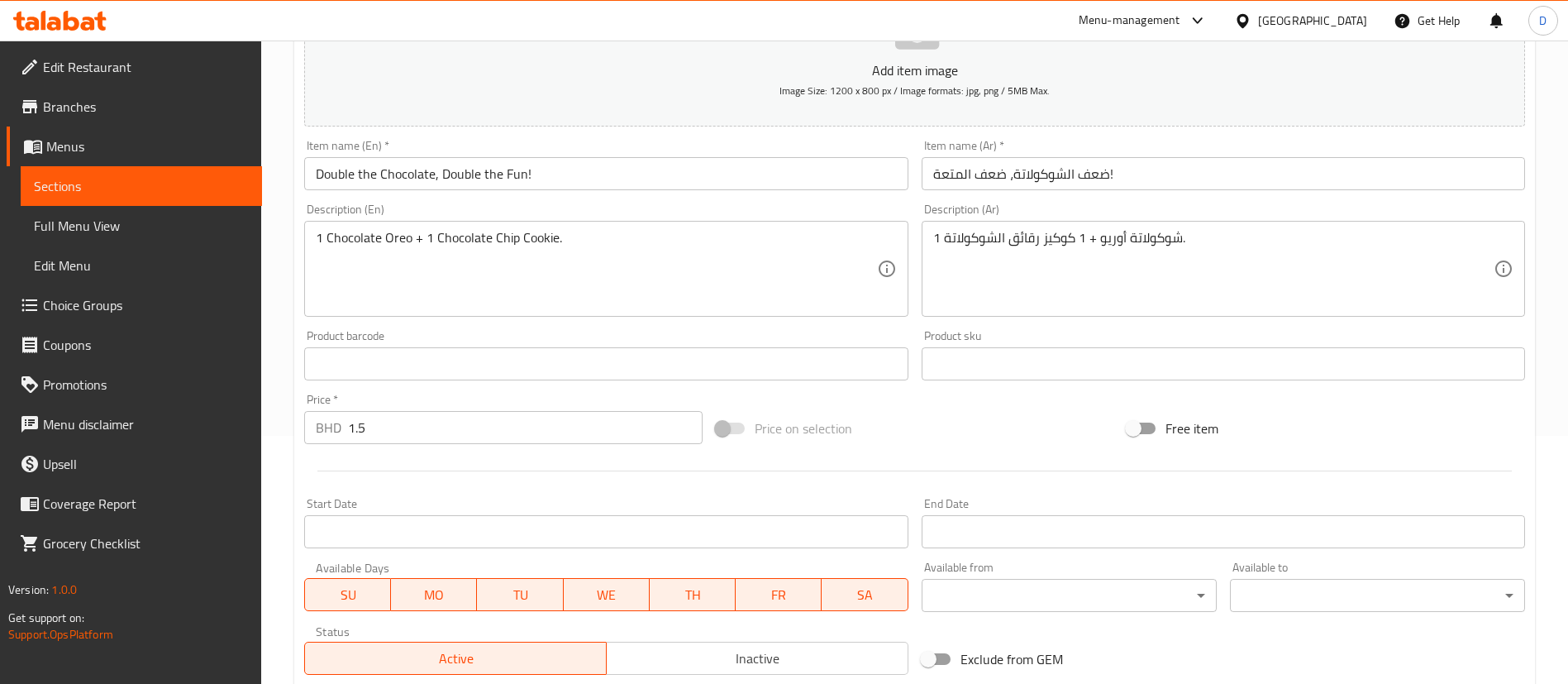
click at [472, 354] on div "Product barcode Product barcode" at bounding box center [606, 355] width 603 height 51
click at [691, 341] on div "Product barcode Product barcode" at bounding box center [606, 355] width 603 height 51
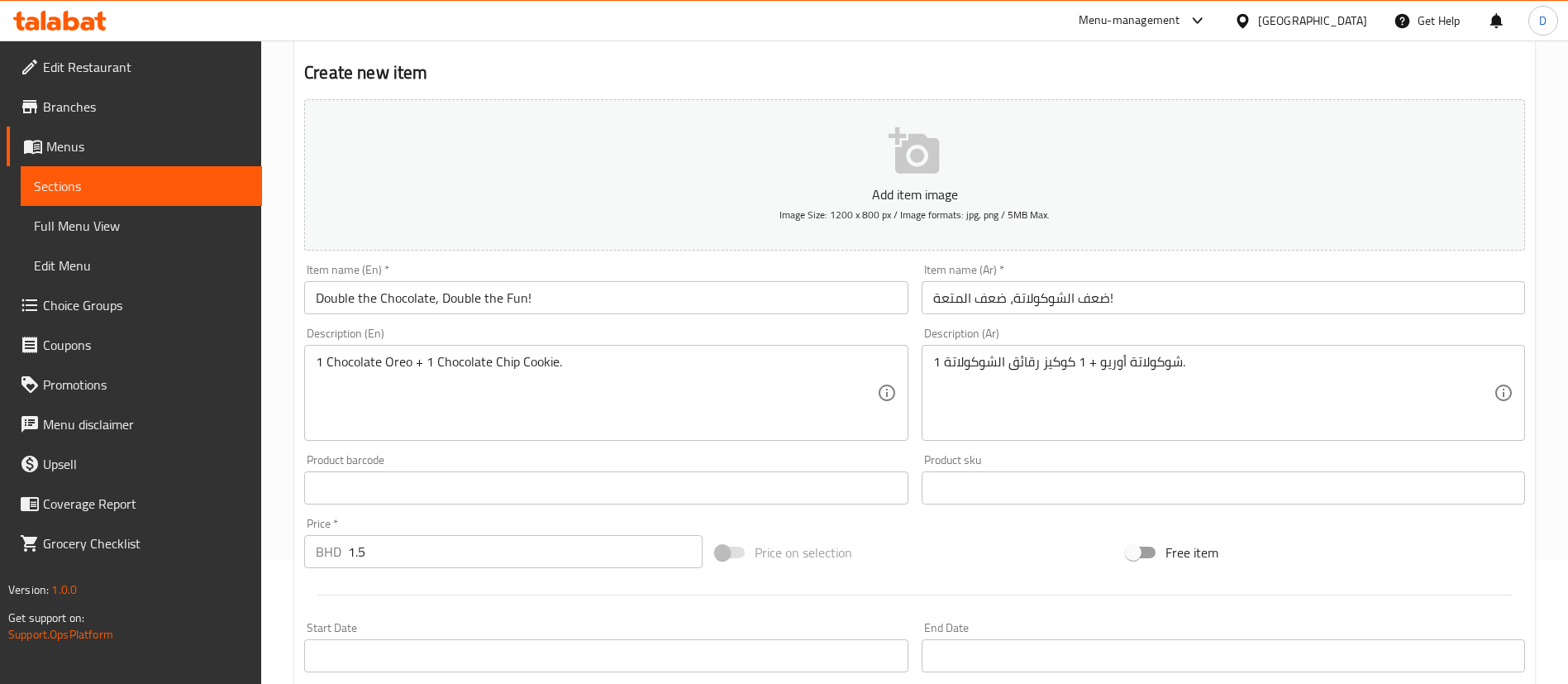
click at [442, 331] on div "Description (En) 1 Chocolate Oreo + 1 Chocolate Chip Cookie. Description (En)" at bounding box center [606, 383] width 603 height 113
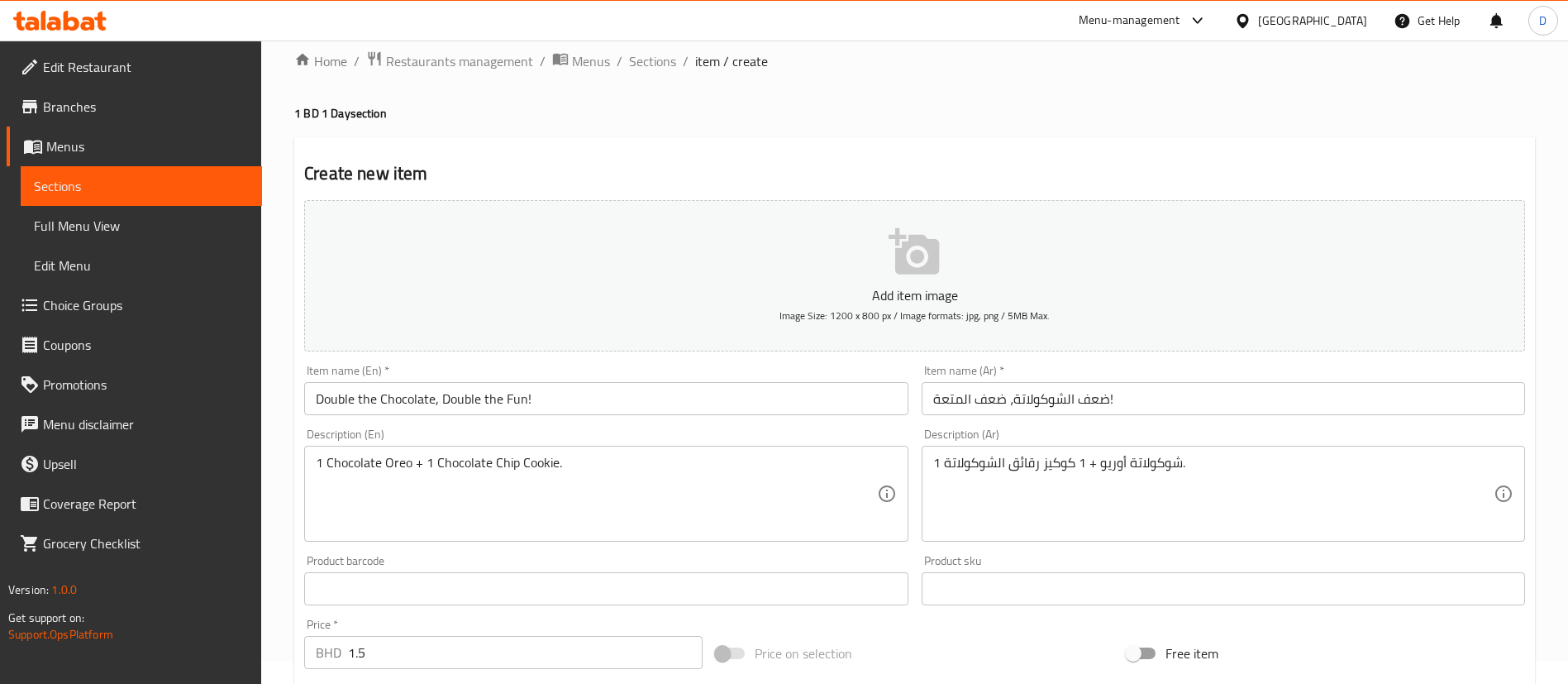
scroll to position [0, 0]
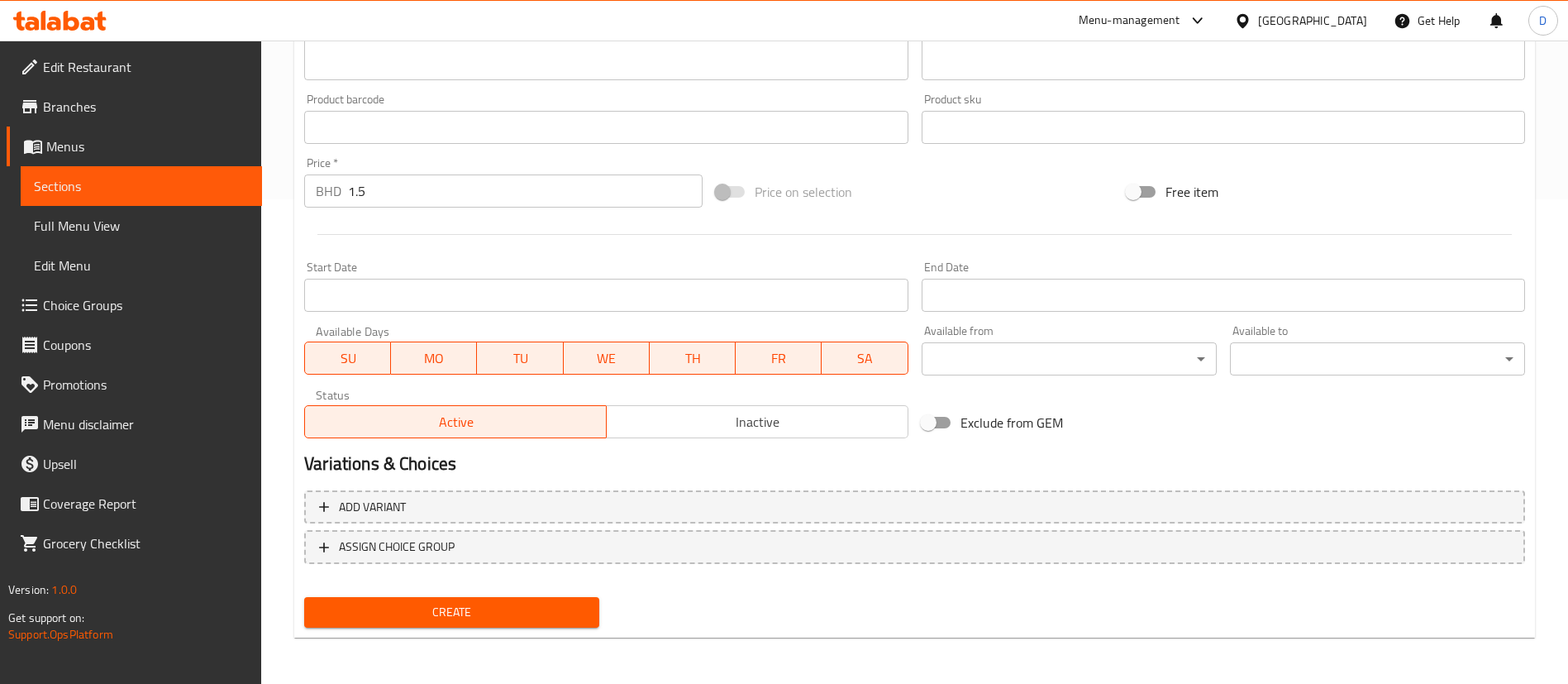
click at [486, 615] on span "Create" at bounding box center [452, 612] width 268 height 21
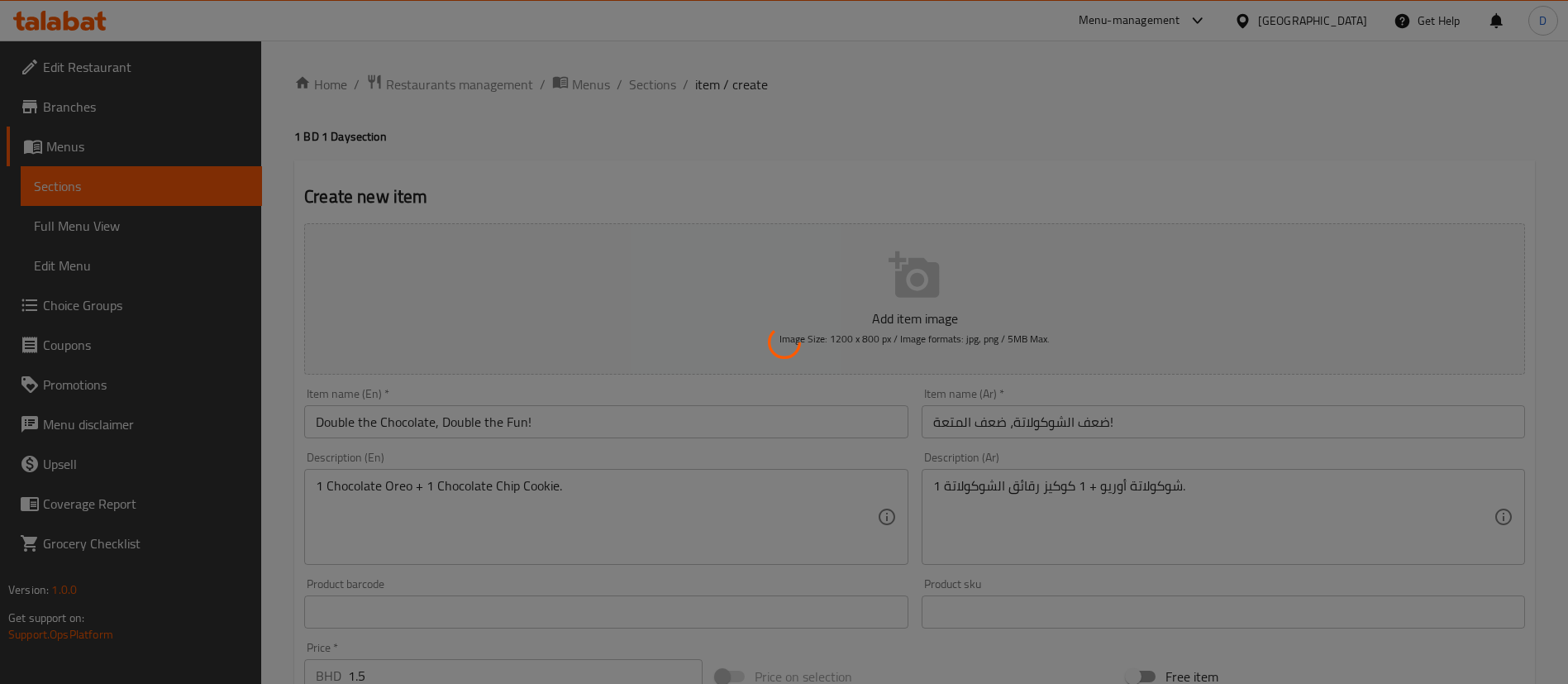
type input "0"
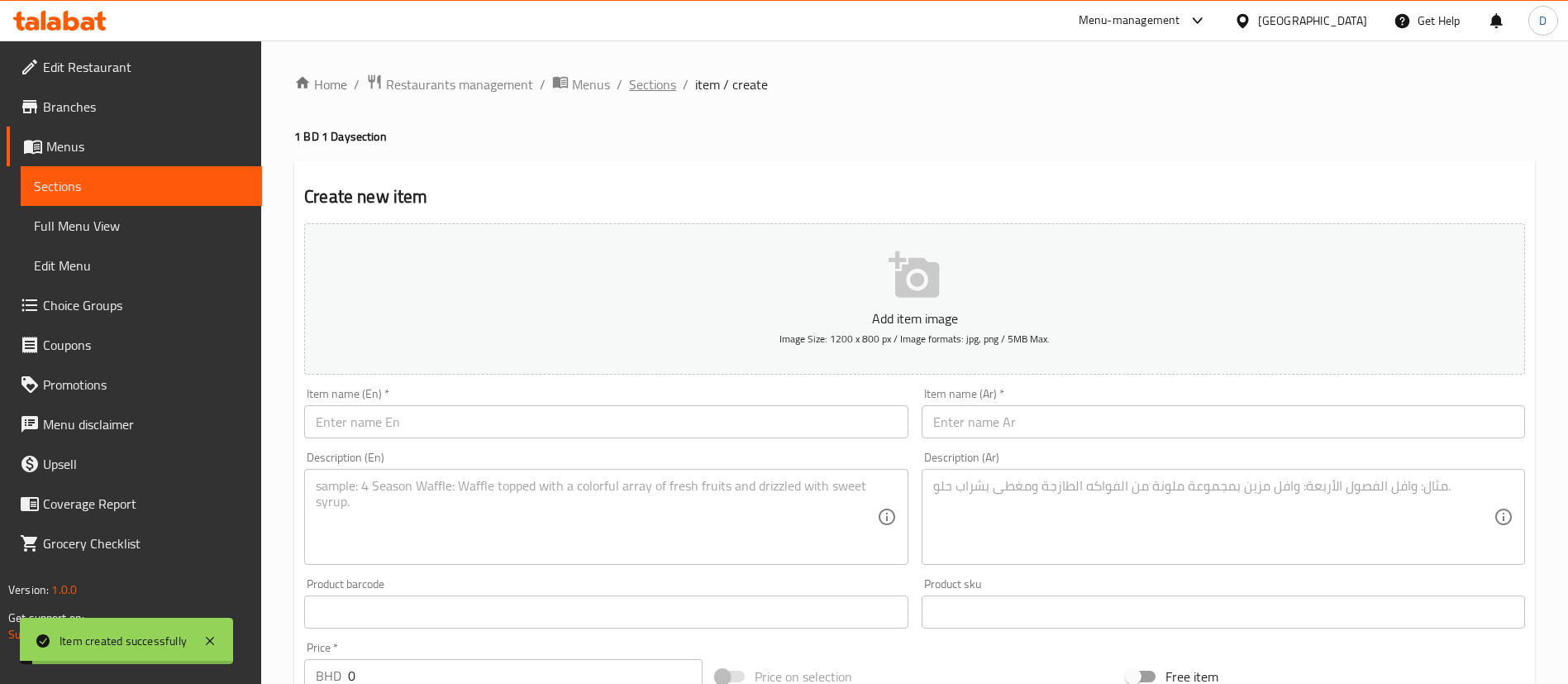
click at [635, 91] on span "Sections" at bounding box center [652, 84] width 47 height 20
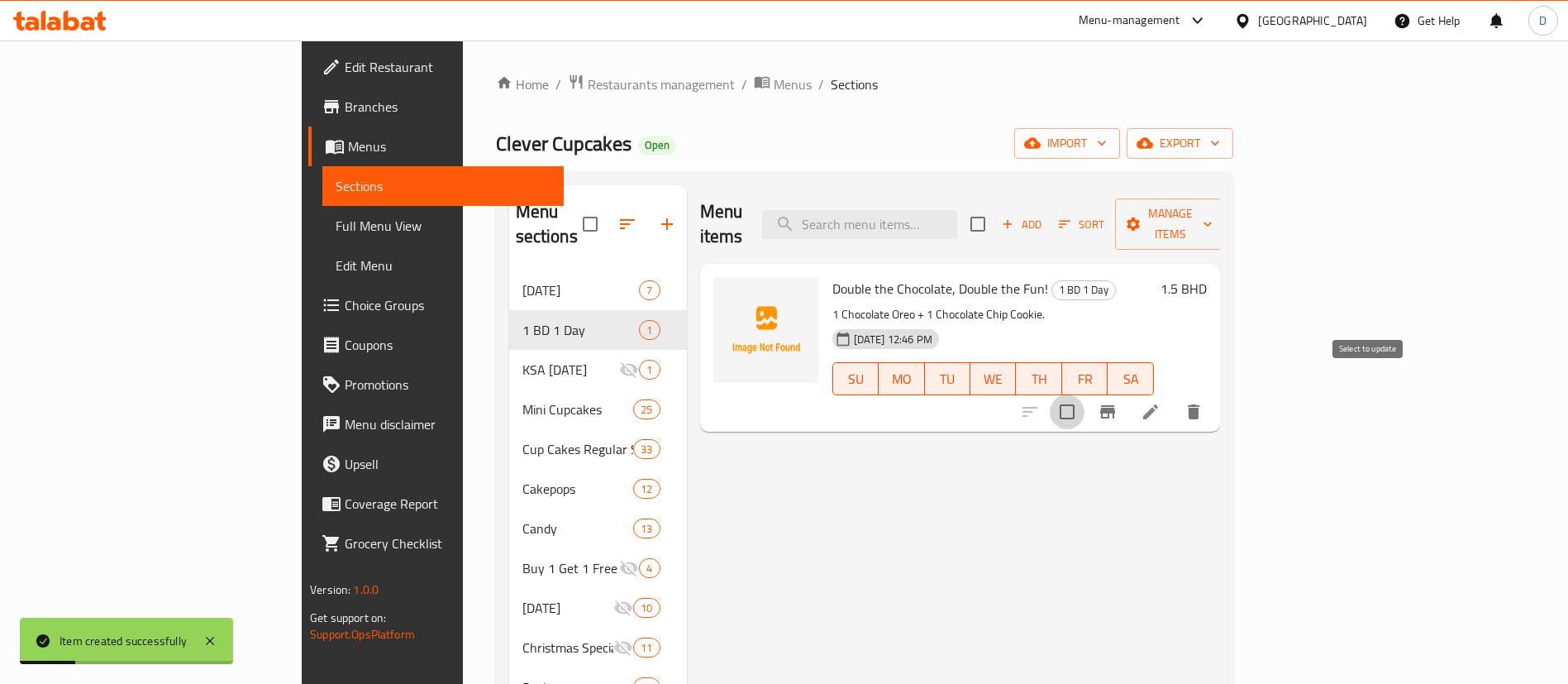
click at [1085, 397] on input "checkbox" at bounding box center [1067, 412] width 35 height 35
checkbox input "true"
click at [1085, 397] on input "checkbox" at bounding box center [1067, 412] width 35 height 35
checkbox input "false"
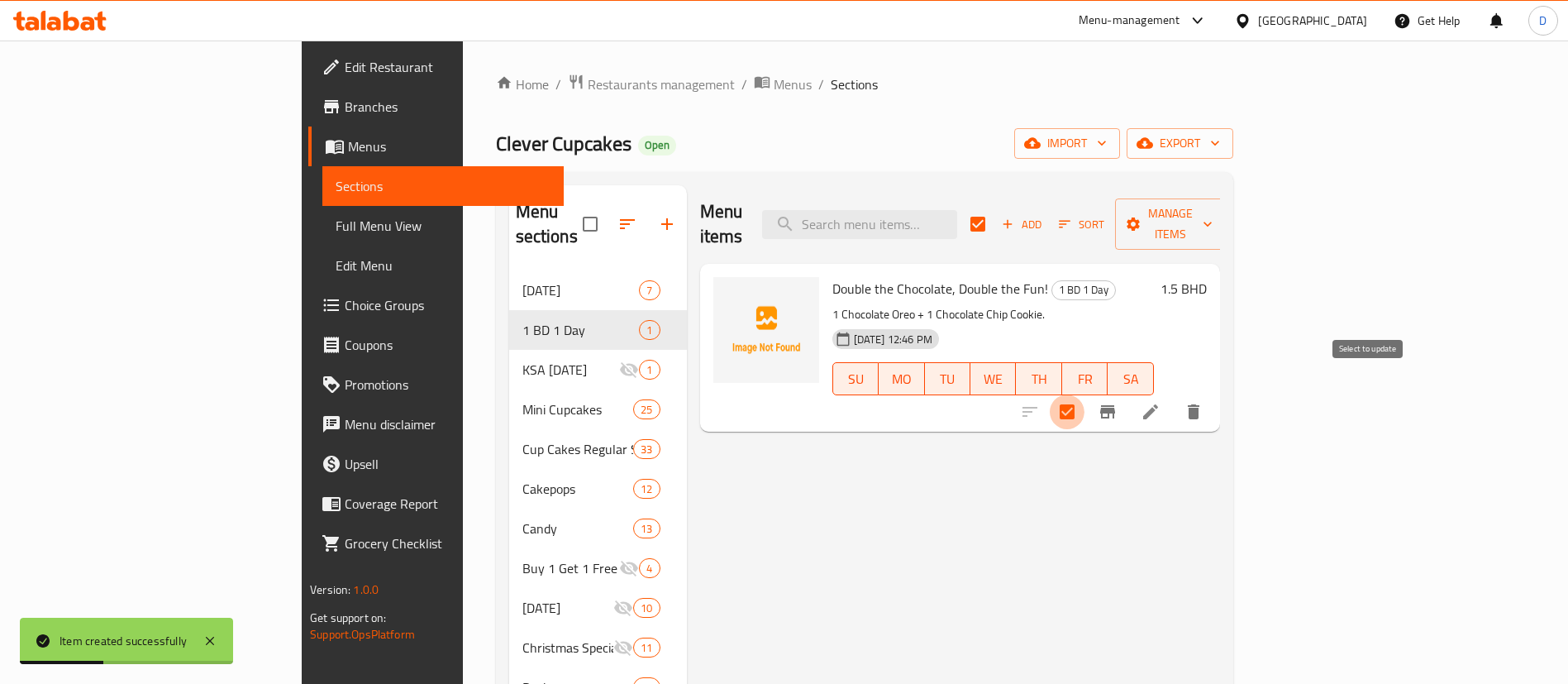
checkbox input "false"
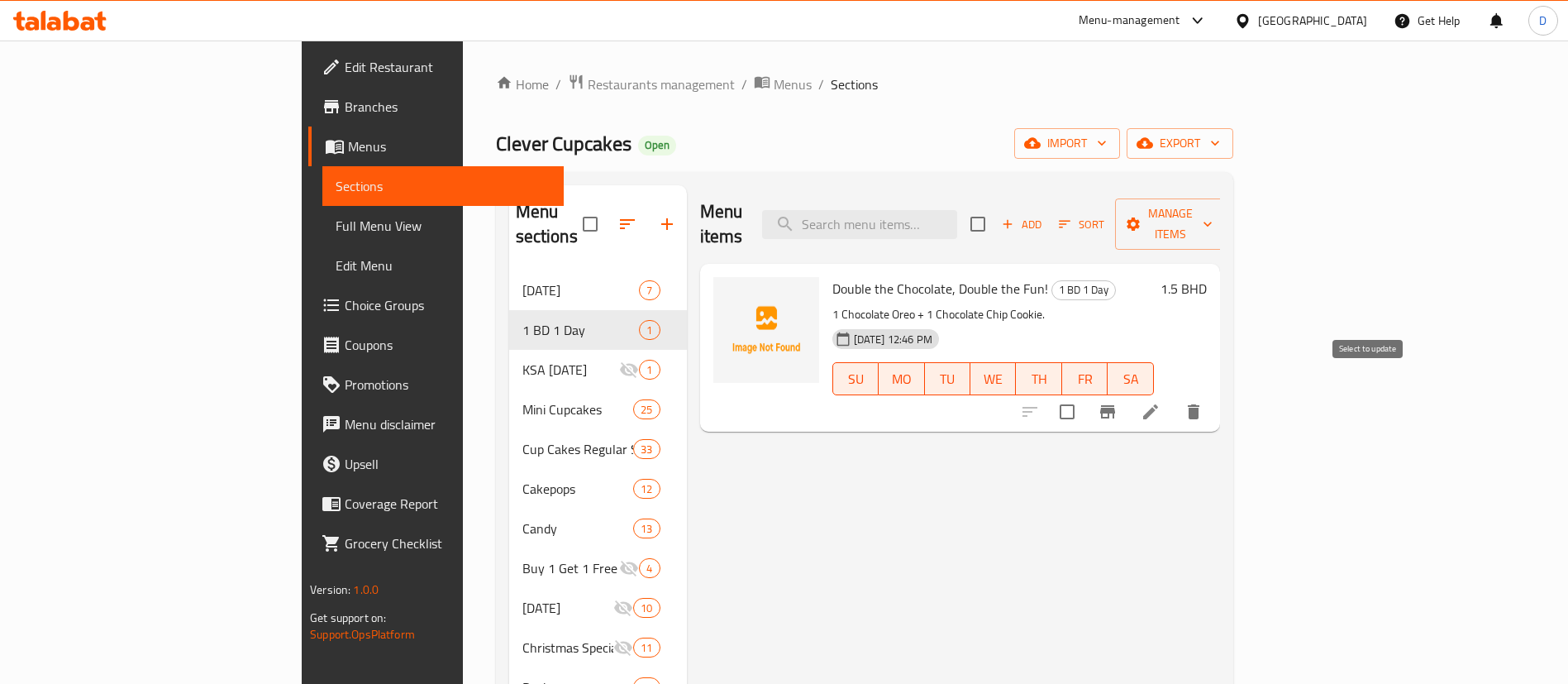
click at [1085, 395] on input "checkbox" at bounding box center [1067, 412] width 35 height 35
checkbox input "true"
click at [1213, 212] on span "Manage items" at bounding box center [1171, 224] width 84 height 41
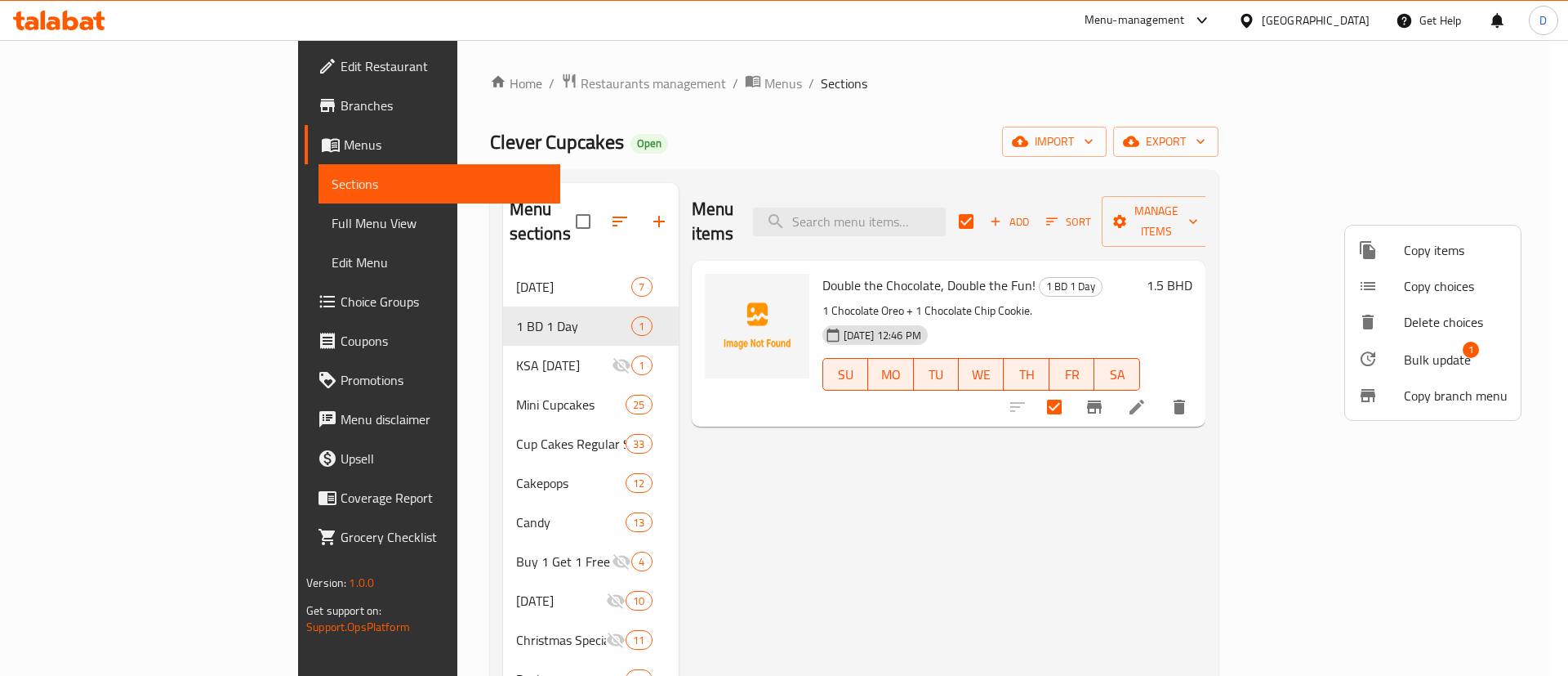
click at [1415, 350] on span "Bulk update" at bounding box center [1437, 360] width 67 height 20
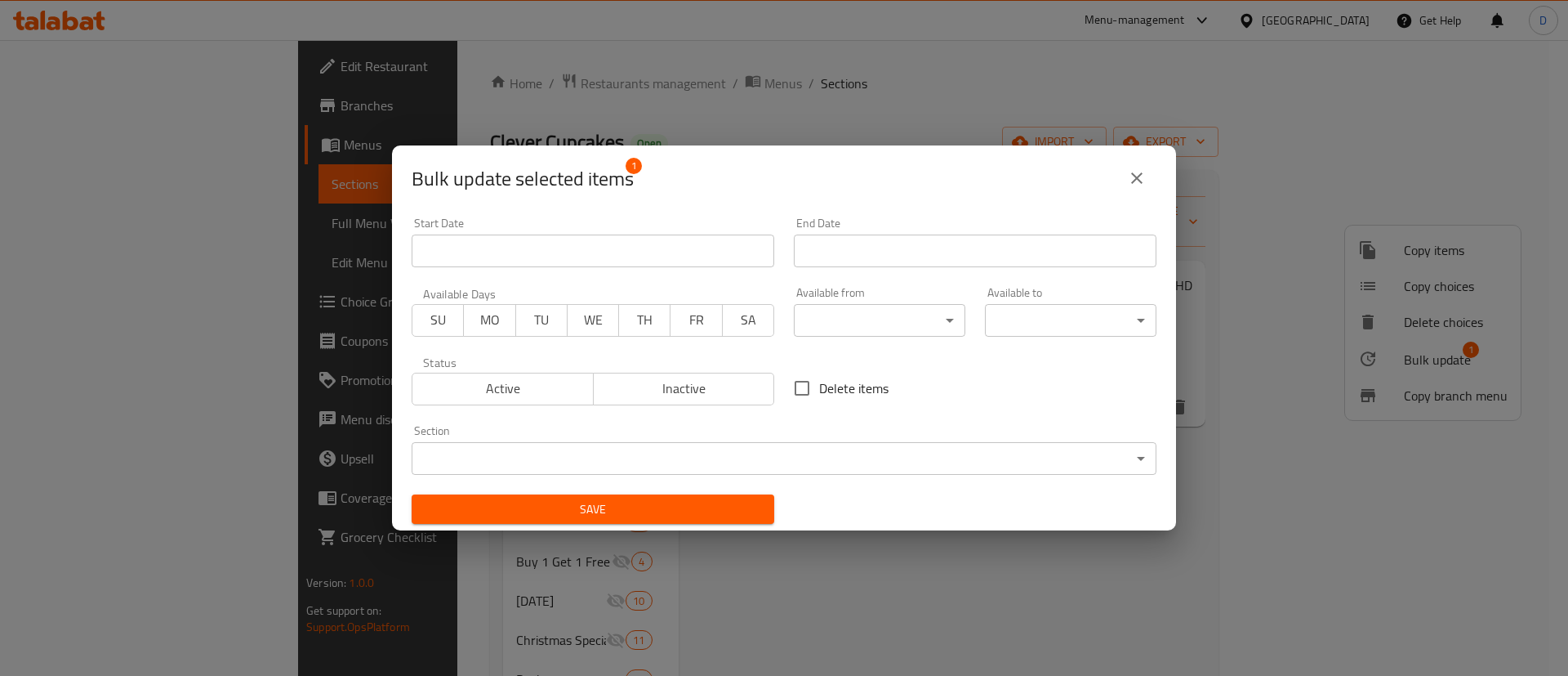
drag, startPoint x: 600, startPoint y: 325, endPoint x: 674, endPoint y: 324, distance: 74.0
click at [602, 326] on span "WE" at bounding box center [593, 319] width 38 height 23
click at [686, 323] on span "FR" at bounding box center [697, 319] width 38 height 23
click at [852, 225] on div "End Date End Date" at bounding box center [975, 243] width 363 height 50
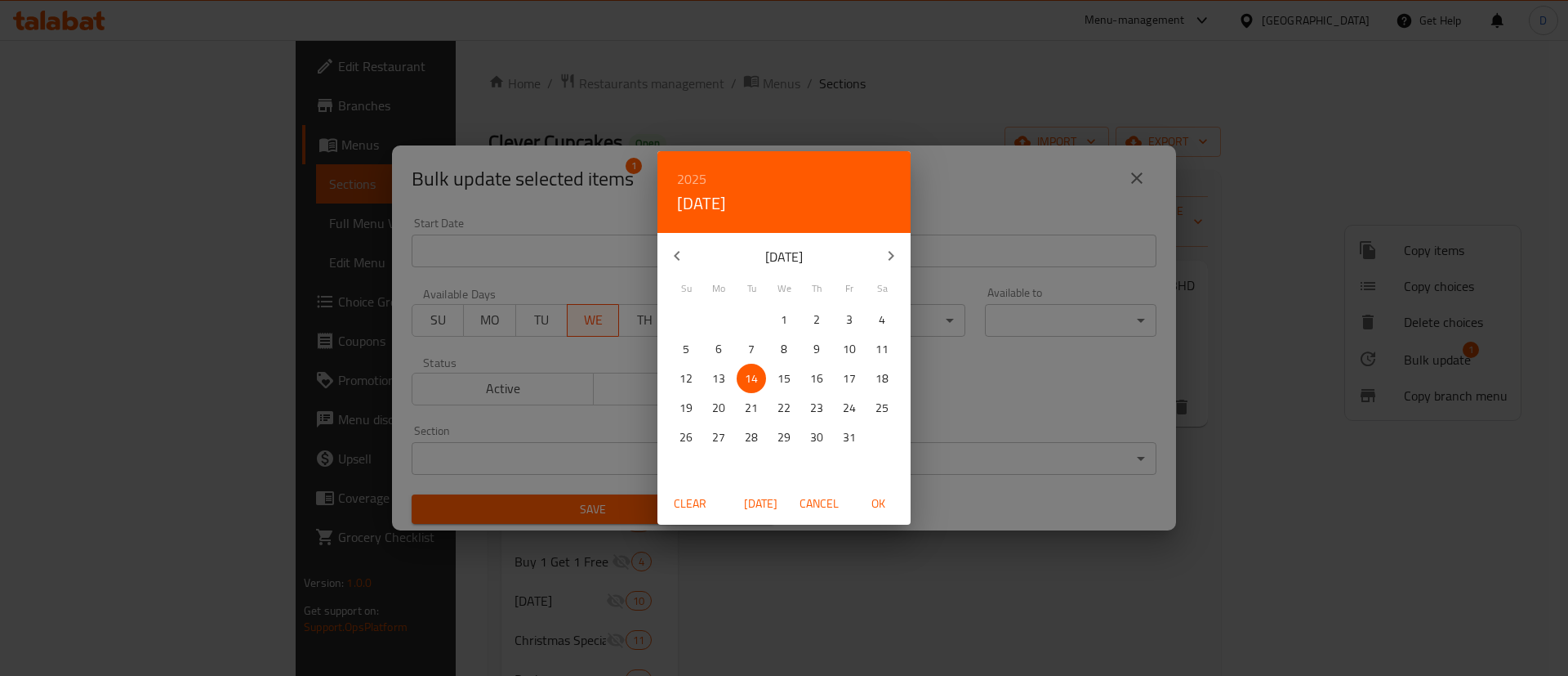
click at [867, 244] on div "[DATE]" at bounding box center [784, 255] width 253 height 39
click at [851, 386] on p "17" at bounding box center [849, 379] width 13 height 21
drag, startPoint x: 892, startPoint y: 496, endPoint x: 883, endPoint y: 504, distance: 12.0
click at [892, 500] on span "OK" at bounding box center [878, 504] width 39 height 21
type input "[DATE]"
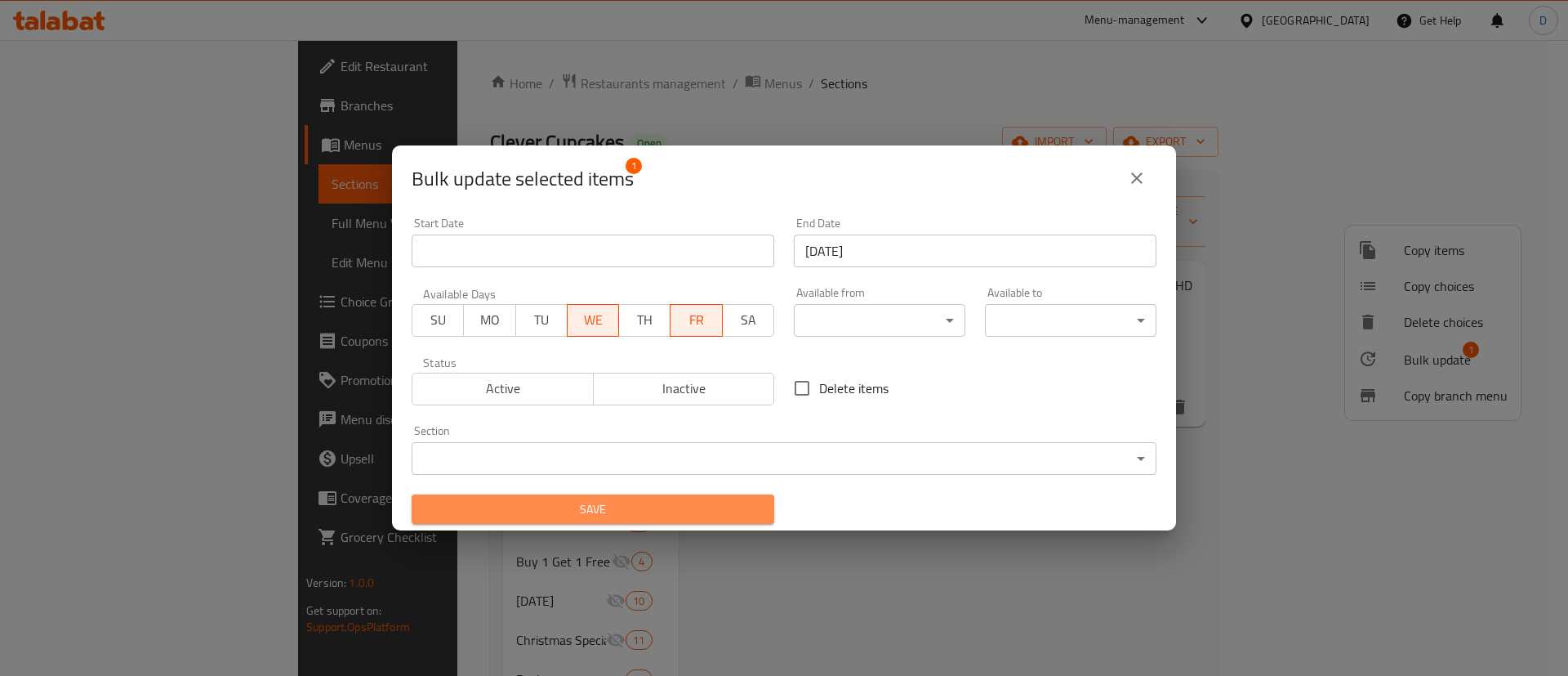
click at [674, 497] on button "Save" at bounding box center [593, 509] width 363 height 30
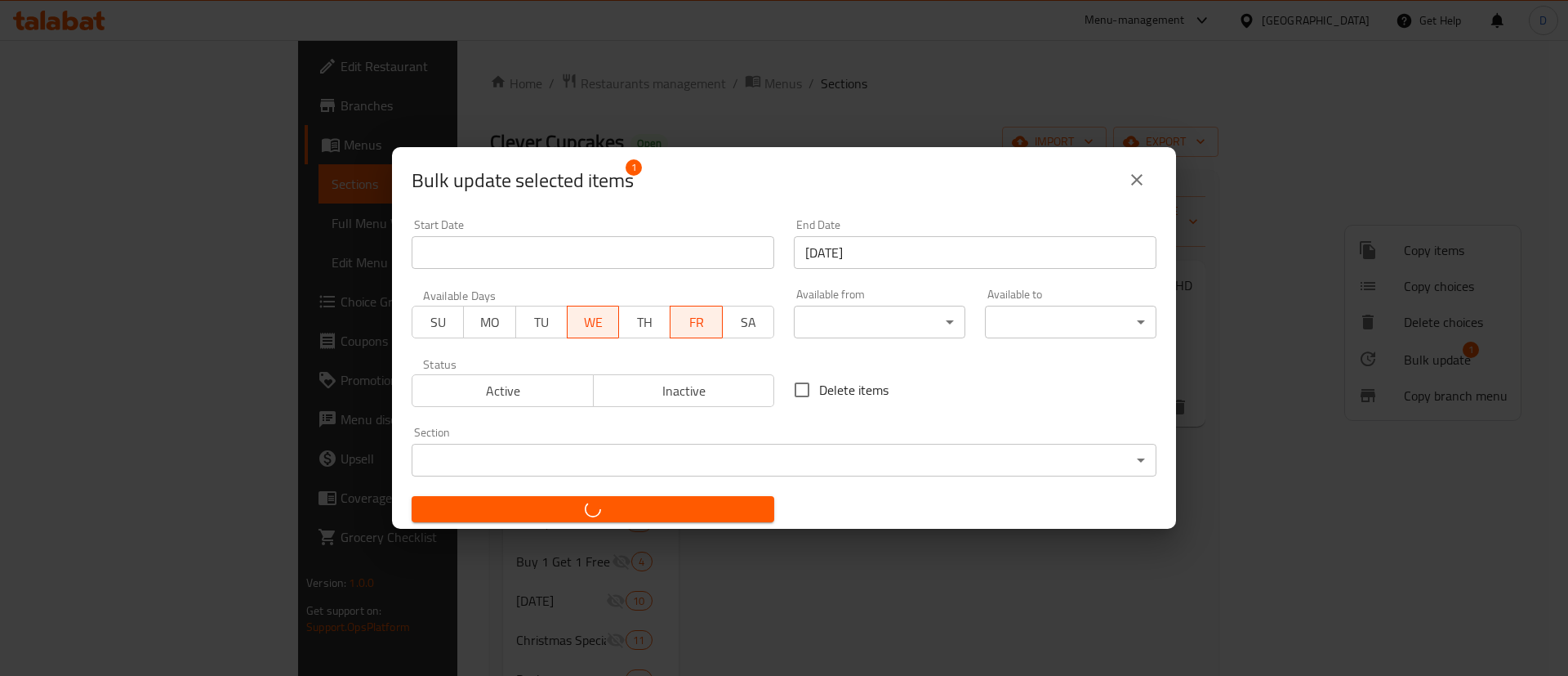
checkbox input "false"
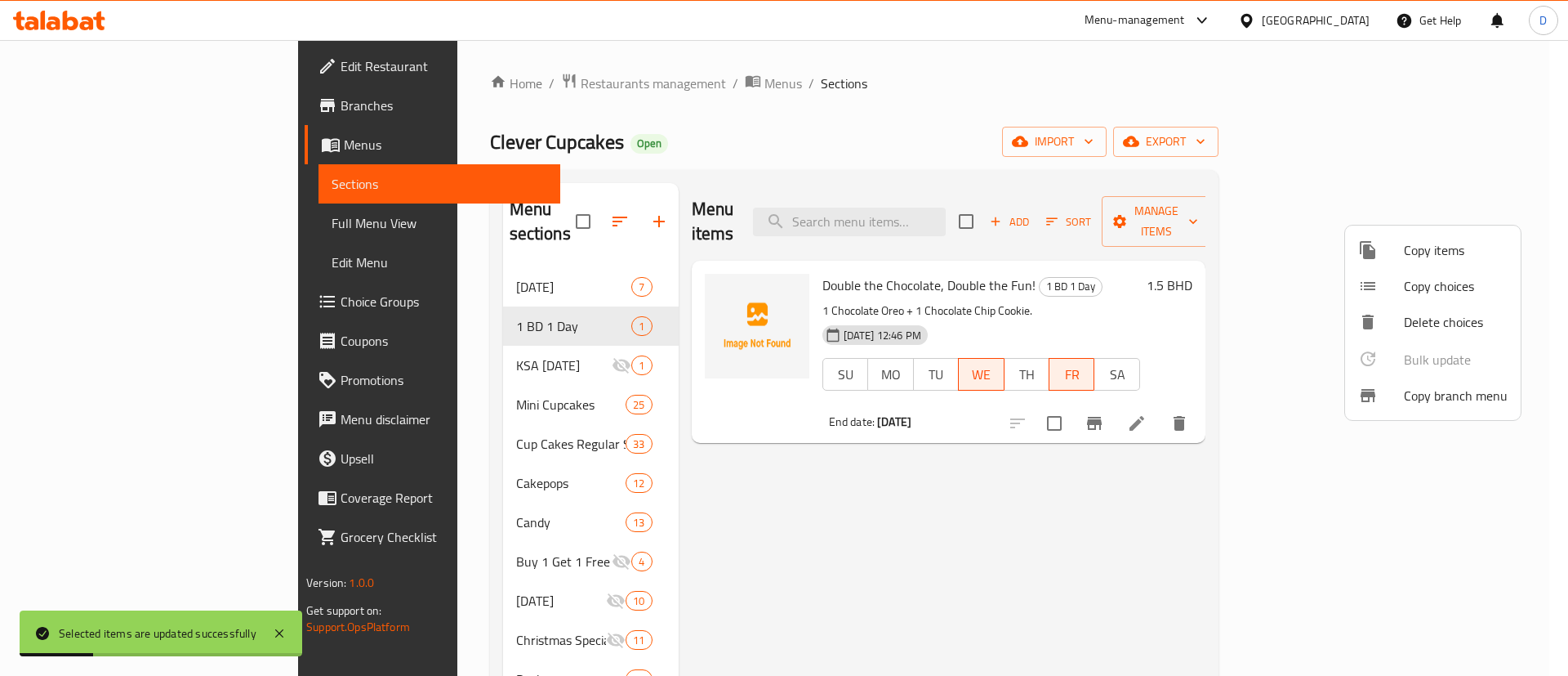
click at [1044, 133] on div at bounding box center [784, 338] width 1568 height 676
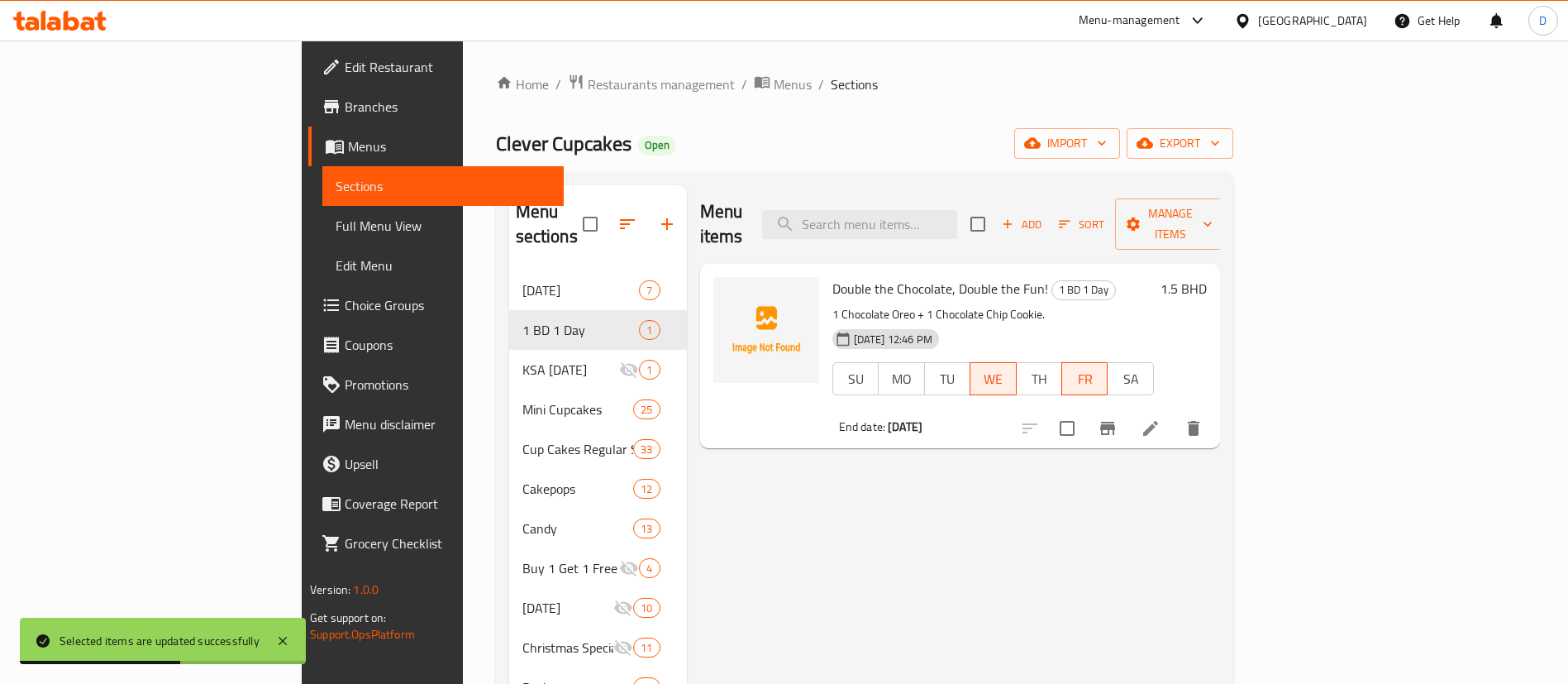
click at [1057, 144] on div "Clever Cupcakes Open import export" at bounding box center [865, 143] width 738 height 31
